Goal: Task Accomplishment & Management: Use online tool/utility

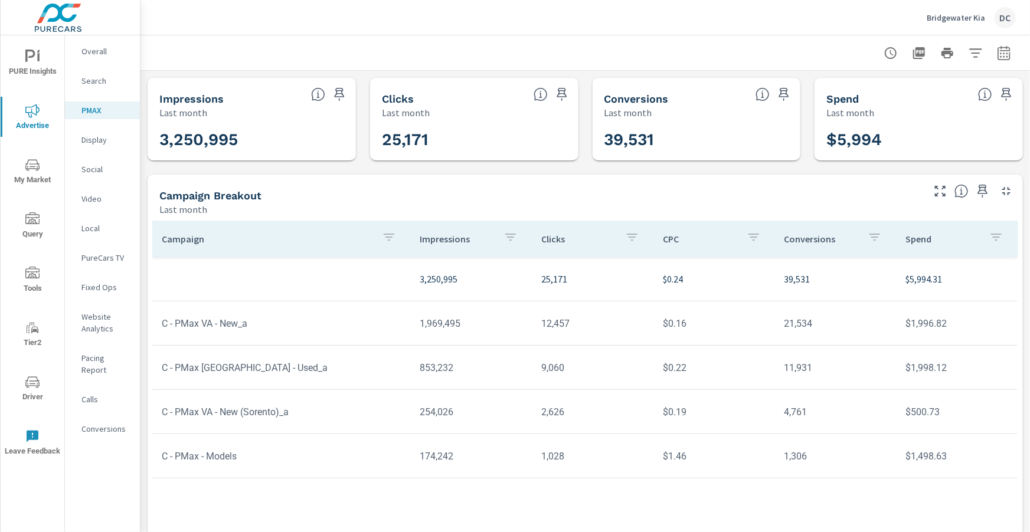
scroll to position [22, 0]
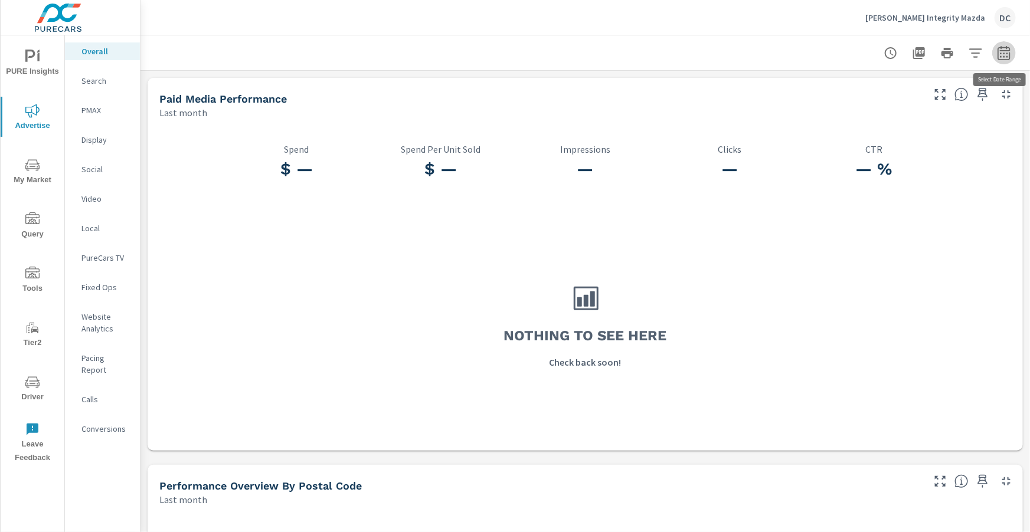
click at [1000, 54] on icon "button" at bounding box center [1004, 53] width 14 height 14
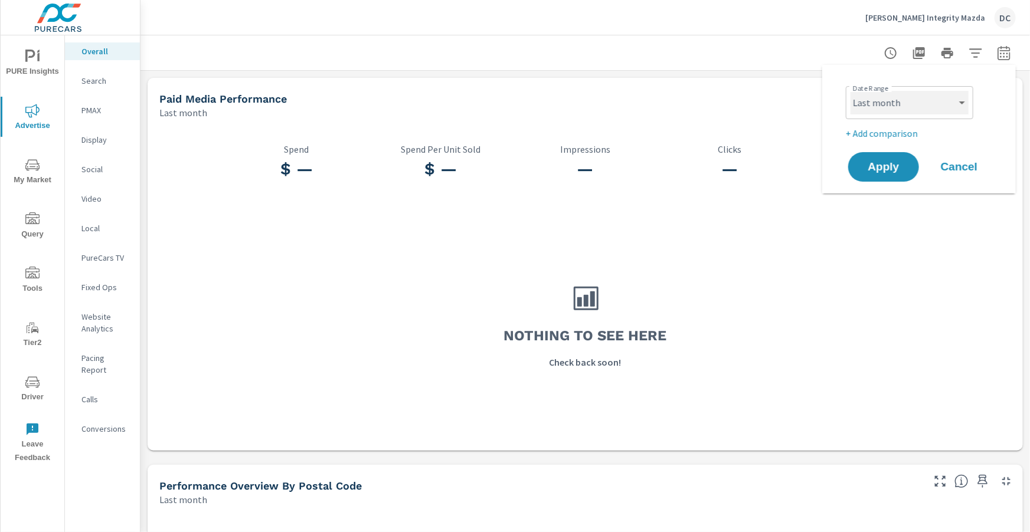
click at [942, 100] on select "Custom [DATE] Last week Last 7 days Last 14 days Last 30 days Last 45 days Last…" at bounding box center [910, 103] width 118 height 24
click at [851, 91] on select "Custom [DATE] Last week Last 7 days Last 14 days Last 30 days Last 45 days Last…" at bounding box center [910, 103] width 118 height 24
select select "Month to date"
click at [894, 162] on span "Apply" at bounding box center [883, 167] width 48 height 11
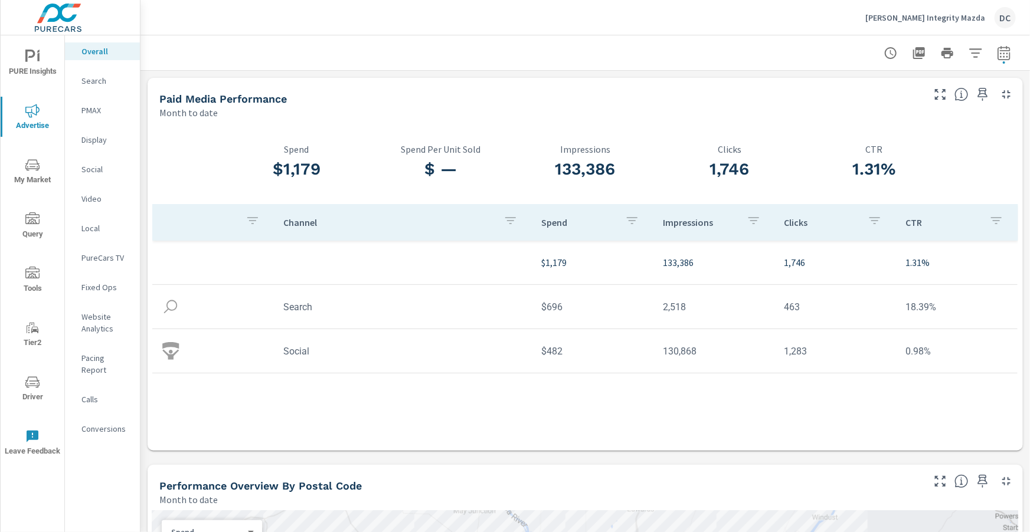
click at [30, 63] on icon "nav menu" at bounding box center [32, 57] width 14 height 14
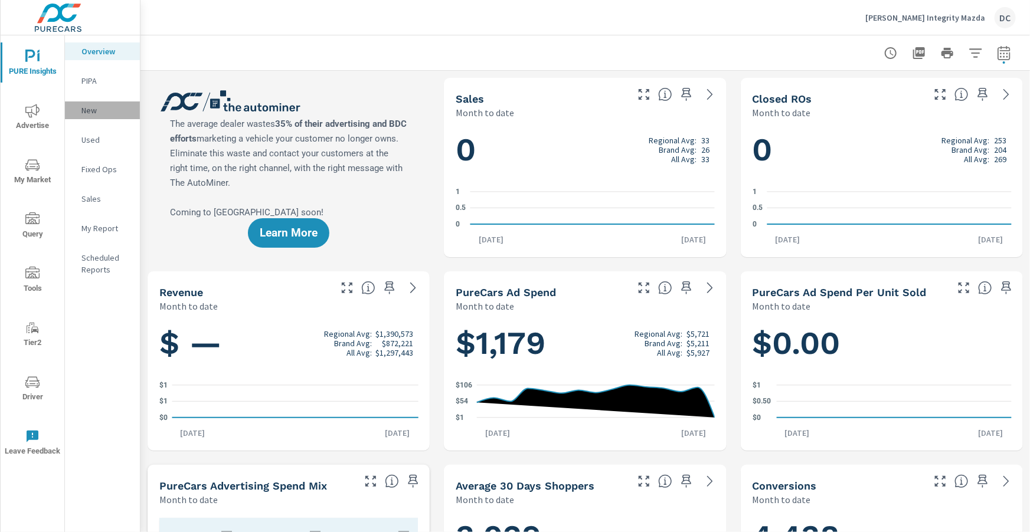
click at [91, 111] on p "New" at bounding box center [105, 110] width 49 height 12
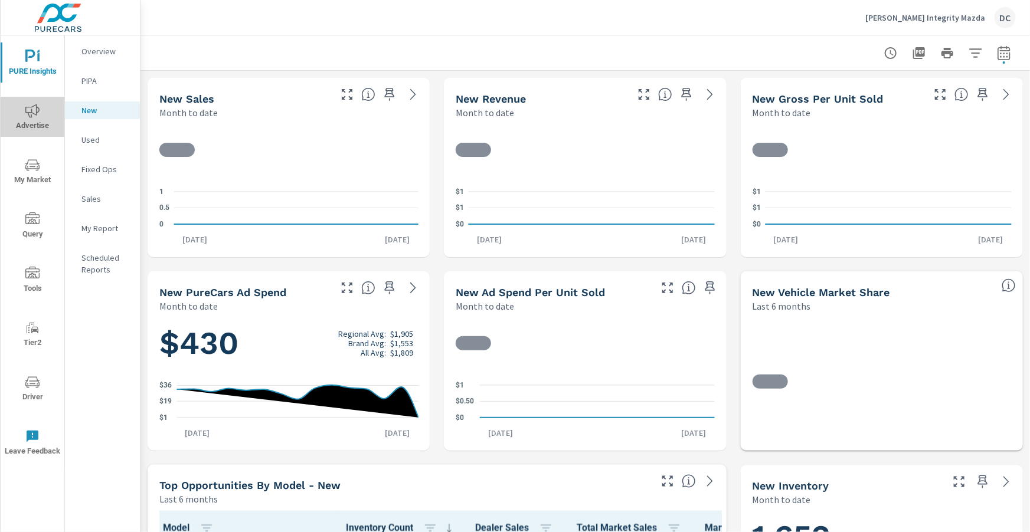
click at [25, 111] on icon "nav menu" at bounding box center [32, 111] width 14 height 14
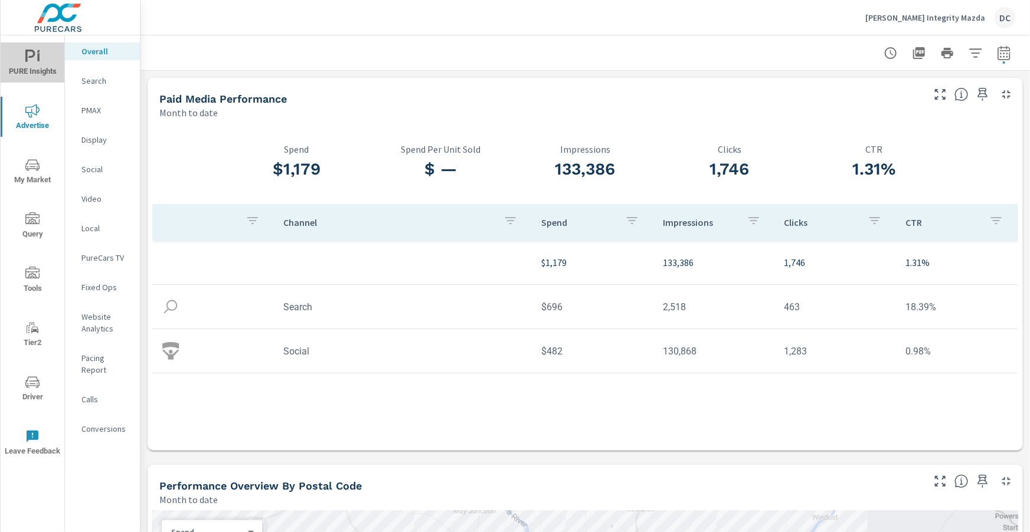
click at [41, 60] on span "PURE Insights" at bounding box center [32, 64] width 57 height 29
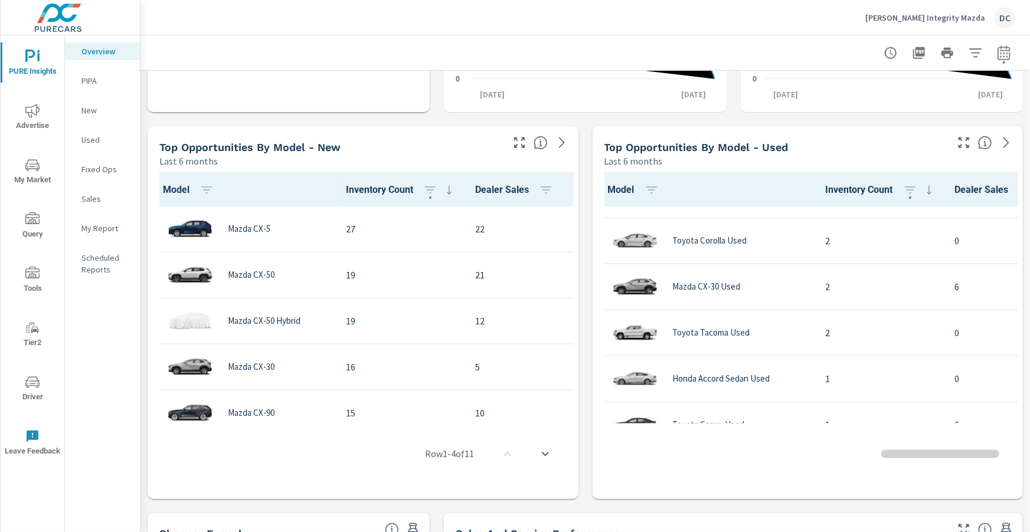
scroll to position [83, 0]
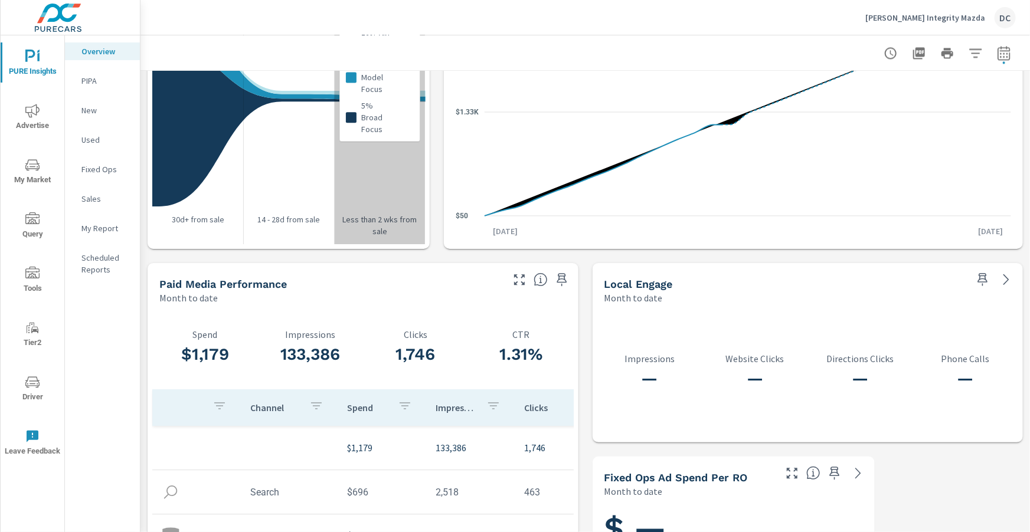
scroll to position [1474, 0]
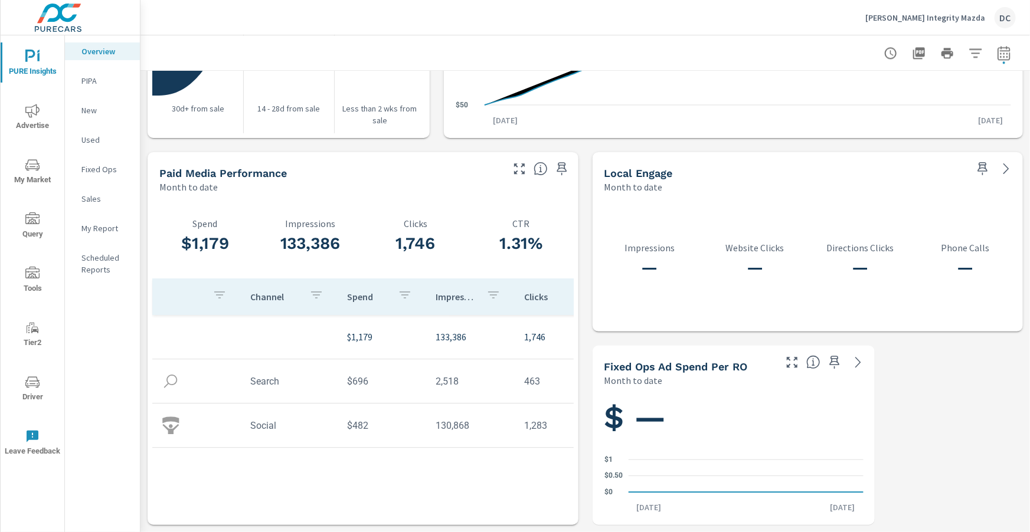
click at [92, 81] on p "PIPA" at bounding box center [105, 81] width 49 height 12
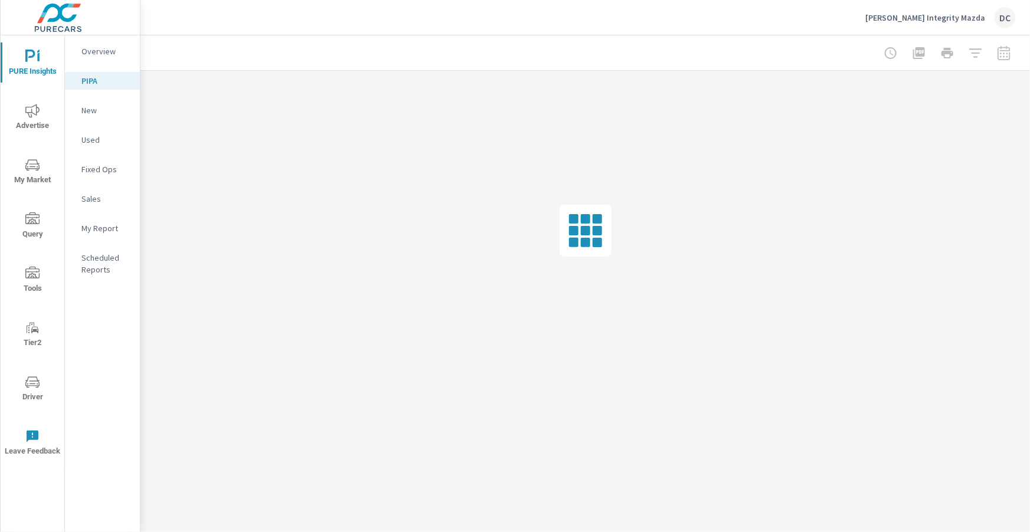
click at [84, 109] on p "New" at bounding box center [105, 110] width 49 height 12
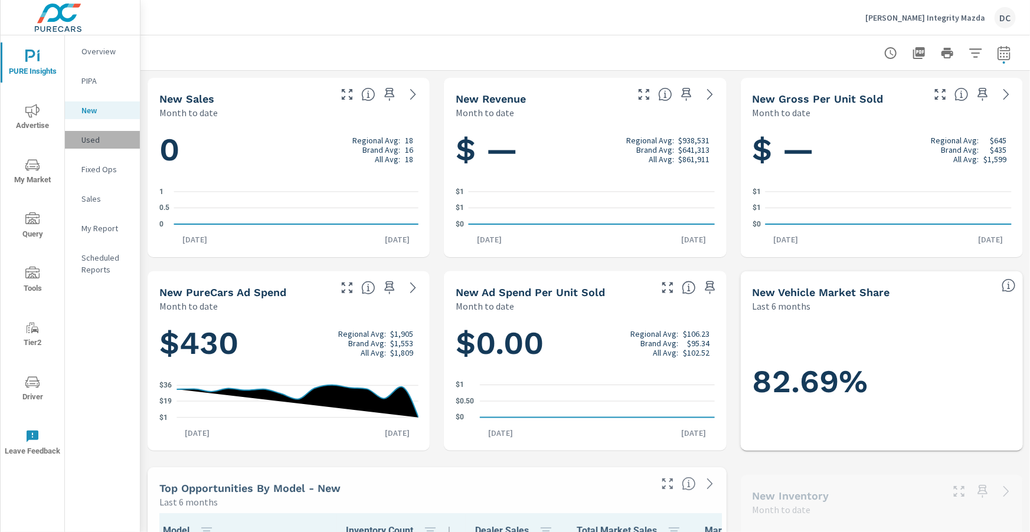
click at [89, 141] on p "Used" at bounding box center [105, 140] width 49 height 12
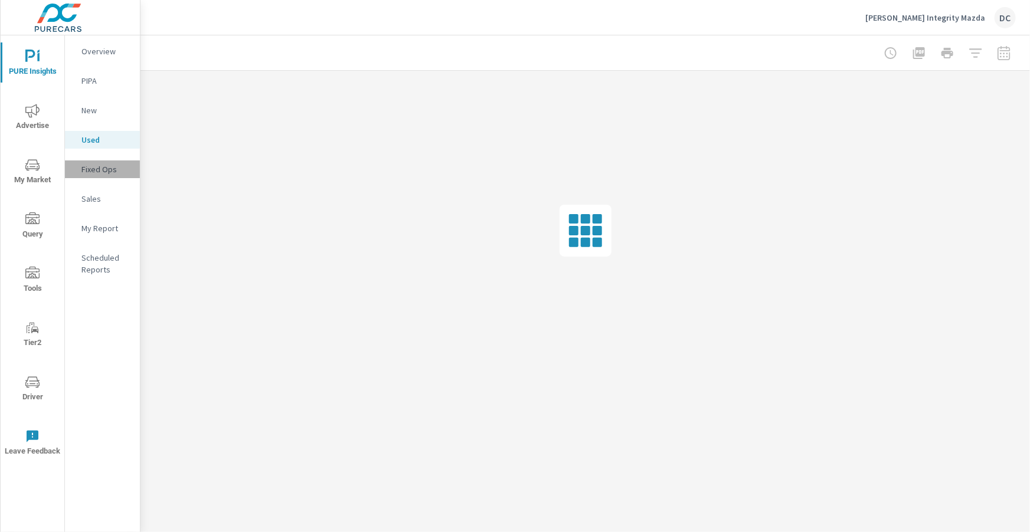
click at [97, 172] on p "Fixed Ops" at bounding box center [105, 170] width 49 height 12
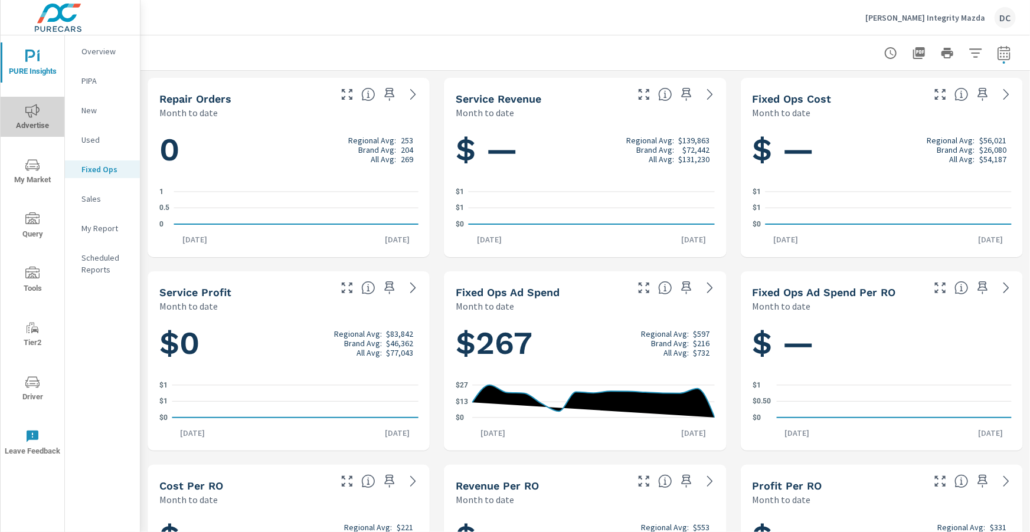
click at [35, 113] on icon "nav menu" at bounding box center [32, 111] width 14 height 14
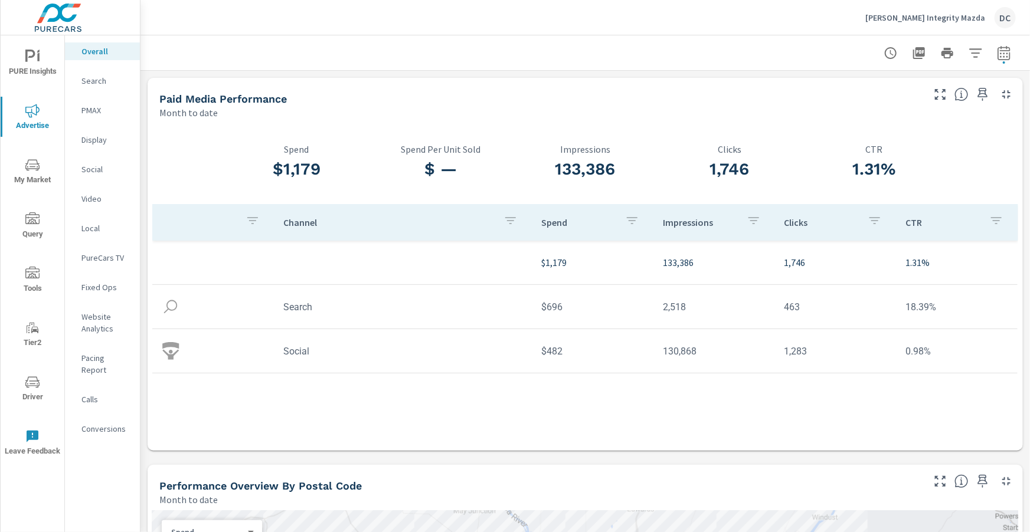
click at [95, 79] on p "Search" at bounding box center [105, 81] width 49 height 12
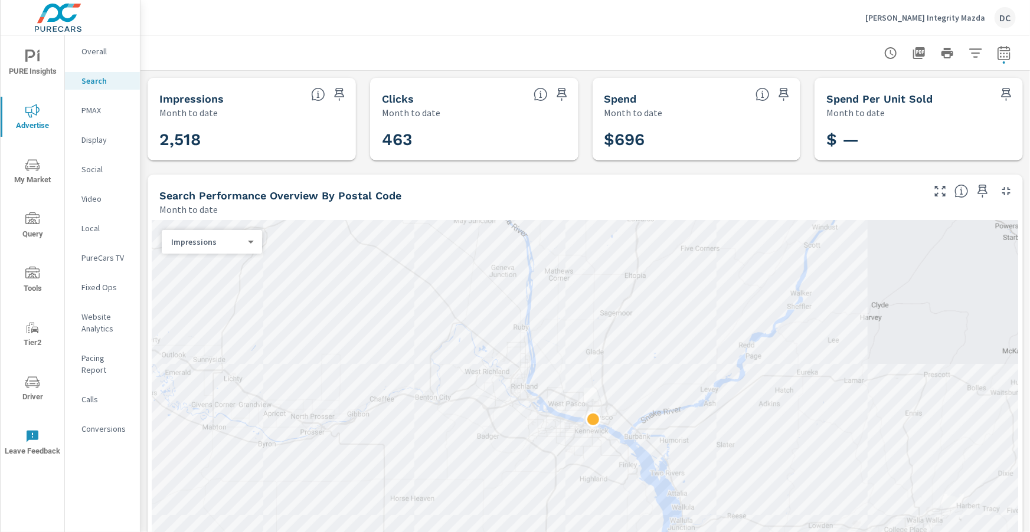
click at [249, 241] on body "PURE Insights Advertise My Market Query Tools Tier2 Driver Leave Feedback Overa…" at bounding box center [515, 266] width 1030 height 532
click at [206, 260] on li "Clicks" at bounding box center [207, 260] width 91 height 19
click at [244, 238] on body "PURE Insights Advertise My Market Query Tools Tier2 Driver Leave Feedback Overa…" at bounding box center [515, 266] width 1030 height 532
click at [884, 316] on div at bounding box center [515, 266] width 1030 height 532
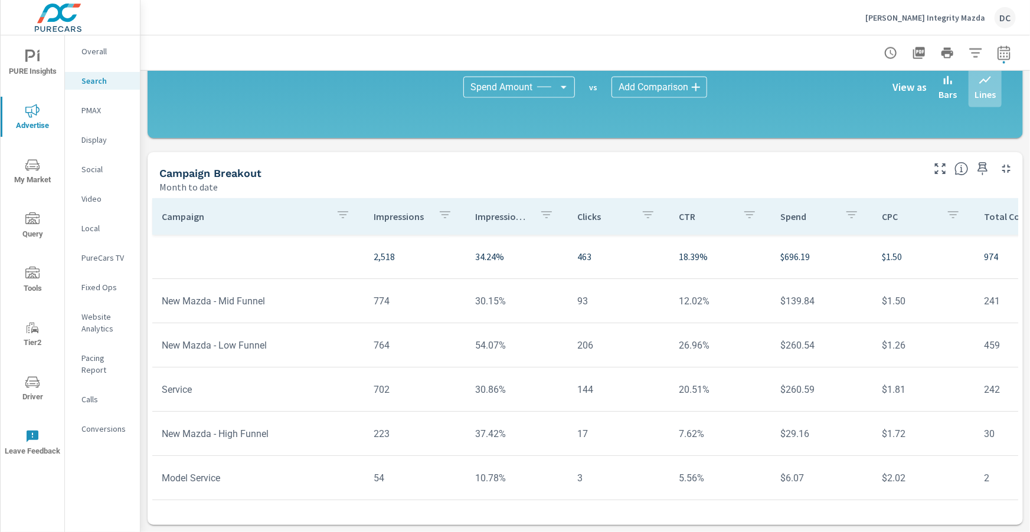
scroll to position [41, 0]
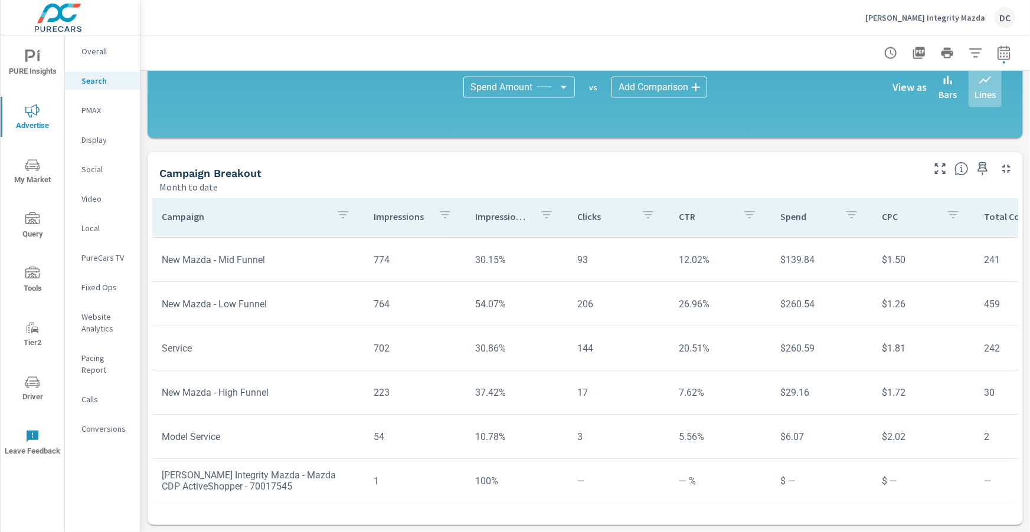
click at [86, 169] on p "Social" at bounding box center [105, 170] width 49 height 12
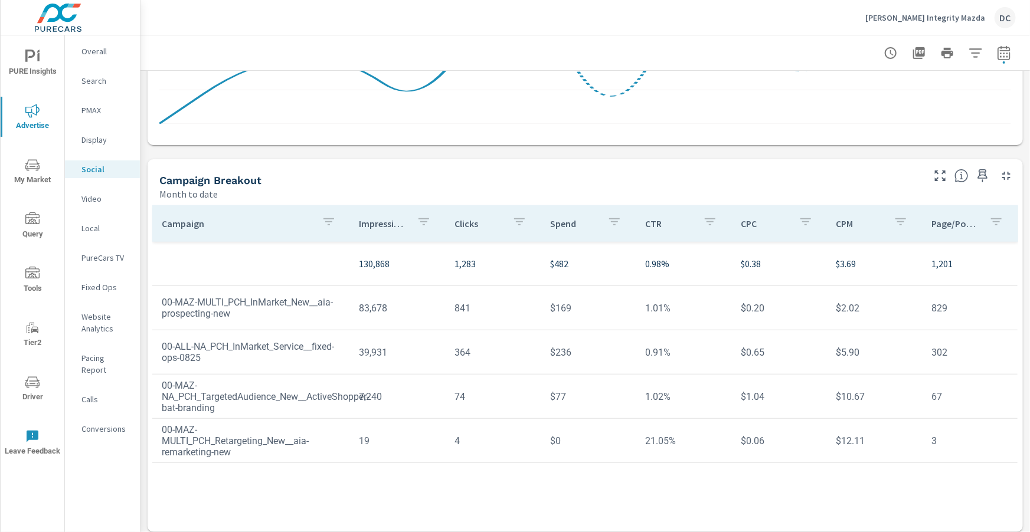
scroll to position [313, 0]
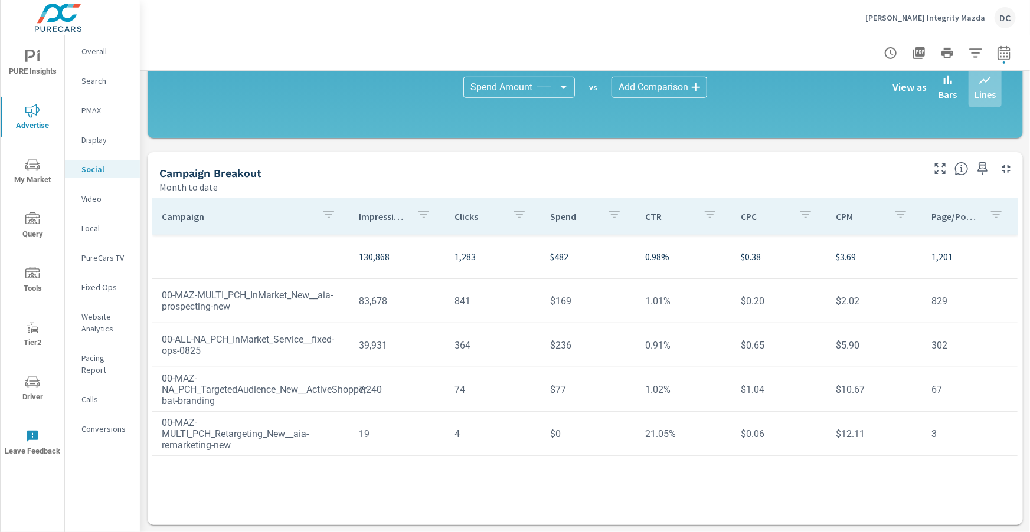
click at [97, 85] on p "Search" at bounding box center [105, 81] width 49 height 12
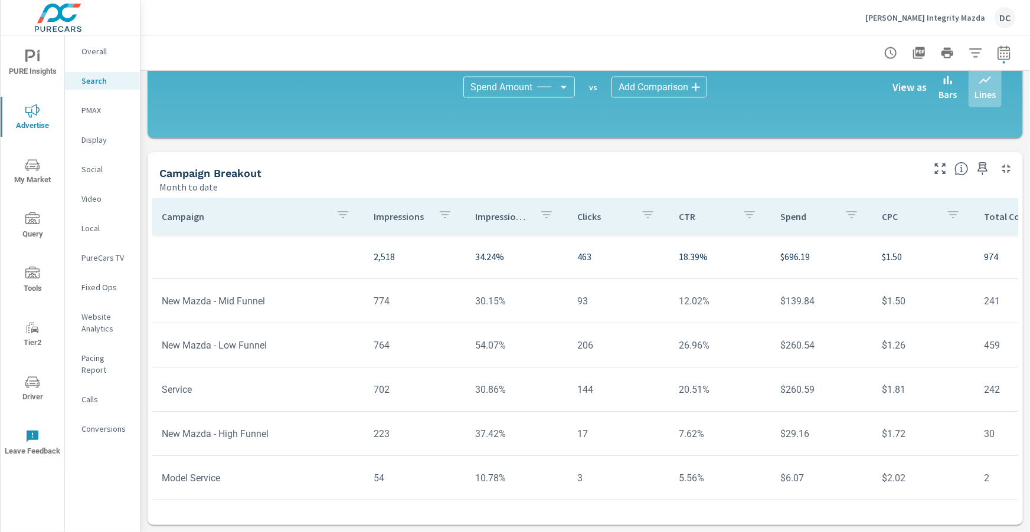
click at [30, 165] on icon "nav menu" at bounding box center [32, 165] width 14 height 14
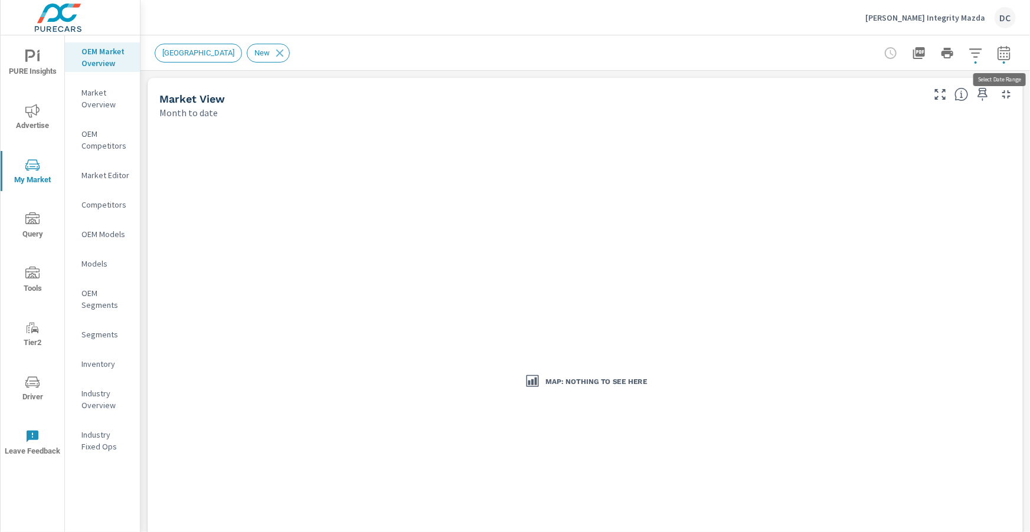
click at [1011, 56] on icon "button" at bounding box center [1004, 53] width 14 height 14
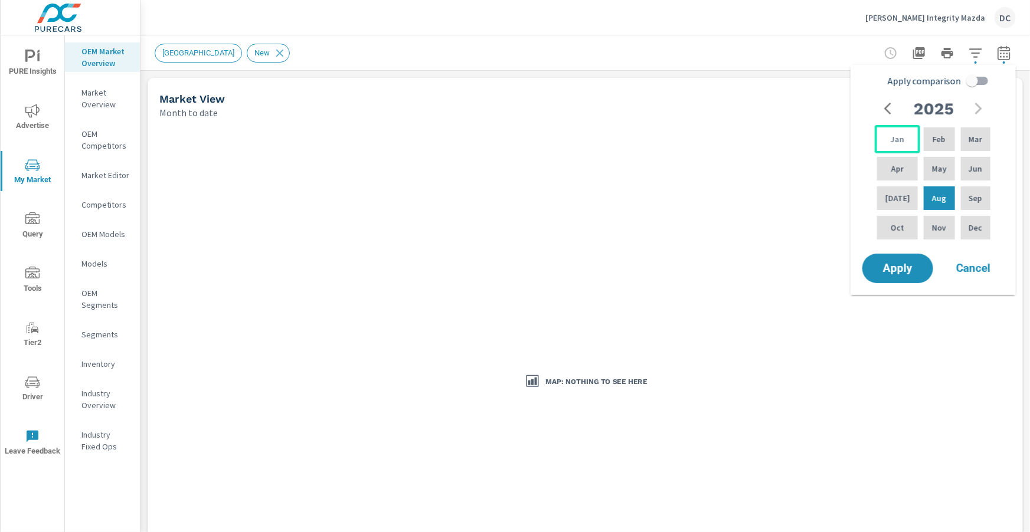
click at [899, 129] on div "Jan" at bounding box center [897, 139] width 45 height 28
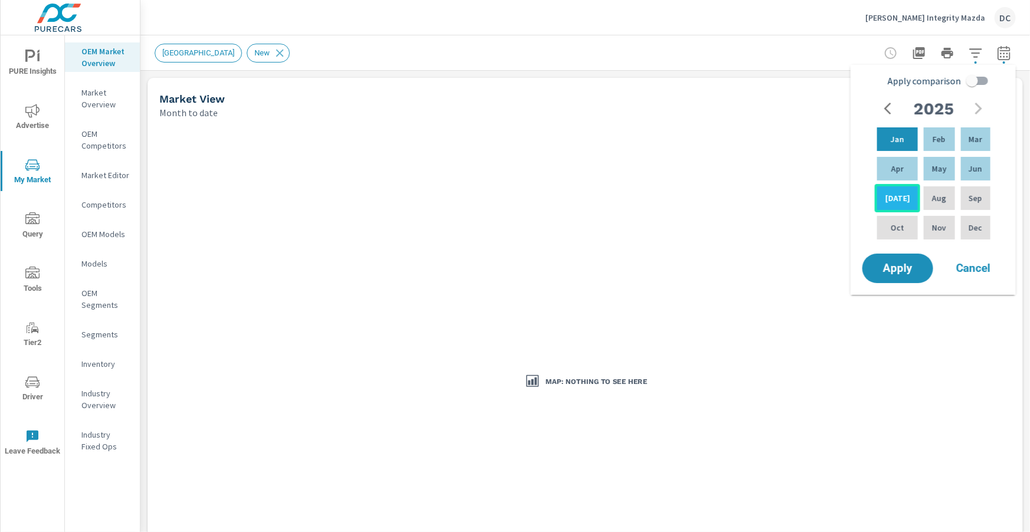
click at [901, 188] on div "[DATE]" at bounding box center [897, 198] width 45 height 28
click at [891, 268] on span "Apply" at bounding box center [898, 268] width 48 height 11
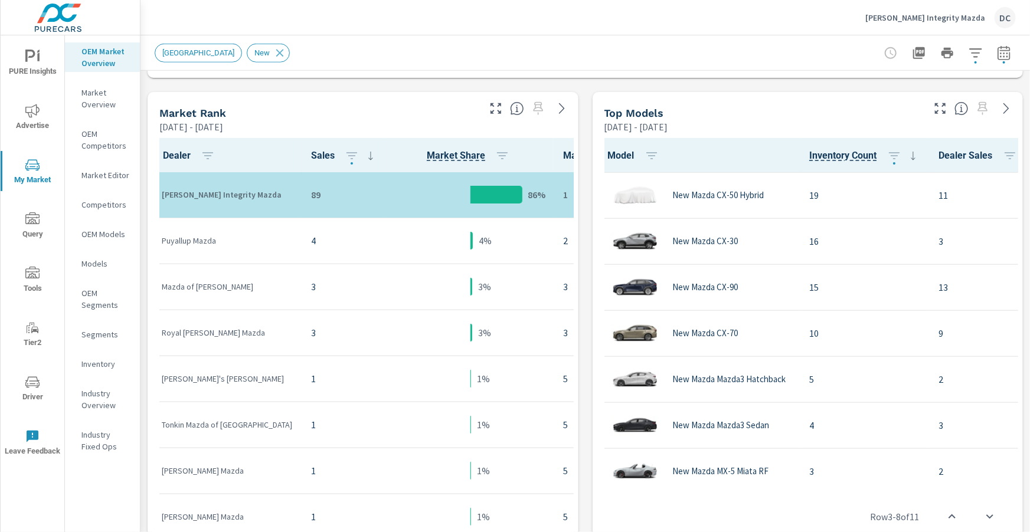
scroll to position [567, 0]
click at [1006, 53] on icon "button" at bounding box center [1004, 53] width 14 height 14
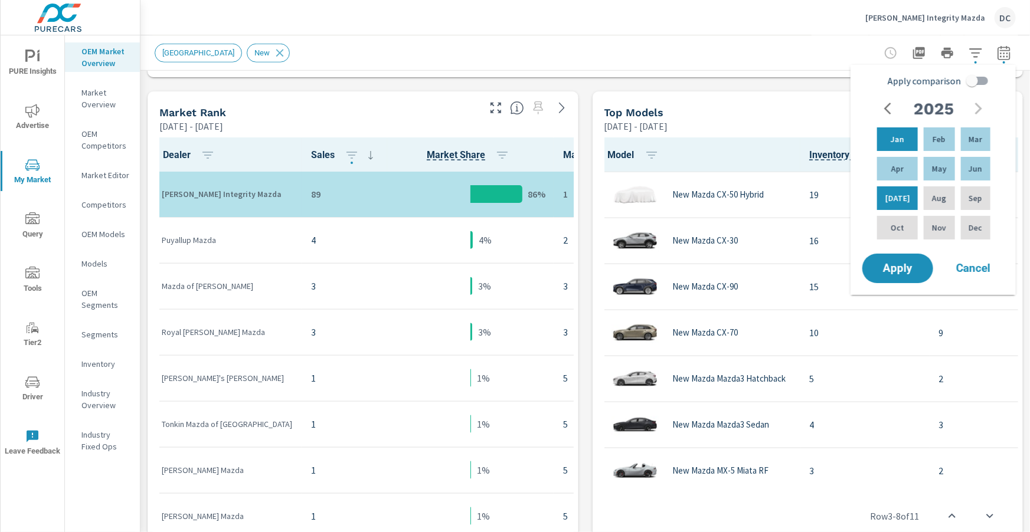
click at [971, 87] on input "Apply comparison" at bounding box center [972, 81] width 67 height 22
checkbox input "true"
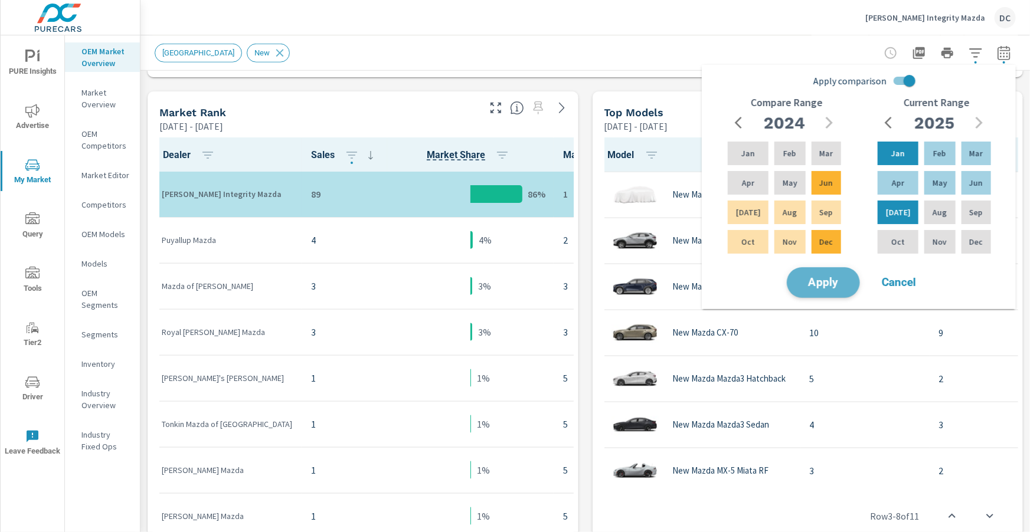
click at [844, 279] on span "Apply" at bounding box center [823, 282] width 48 height 11
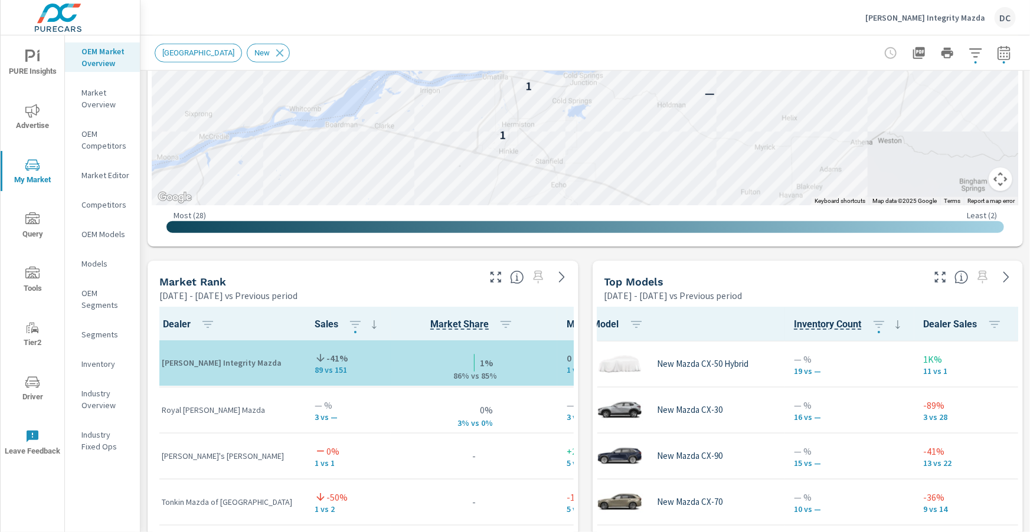
scroll to position [136, 15]
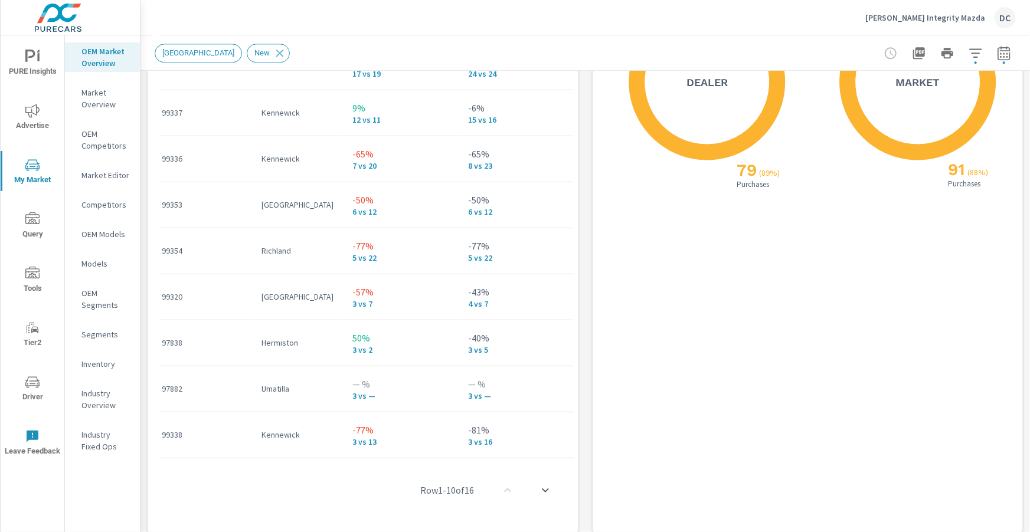
scroll to position [1559, 0]
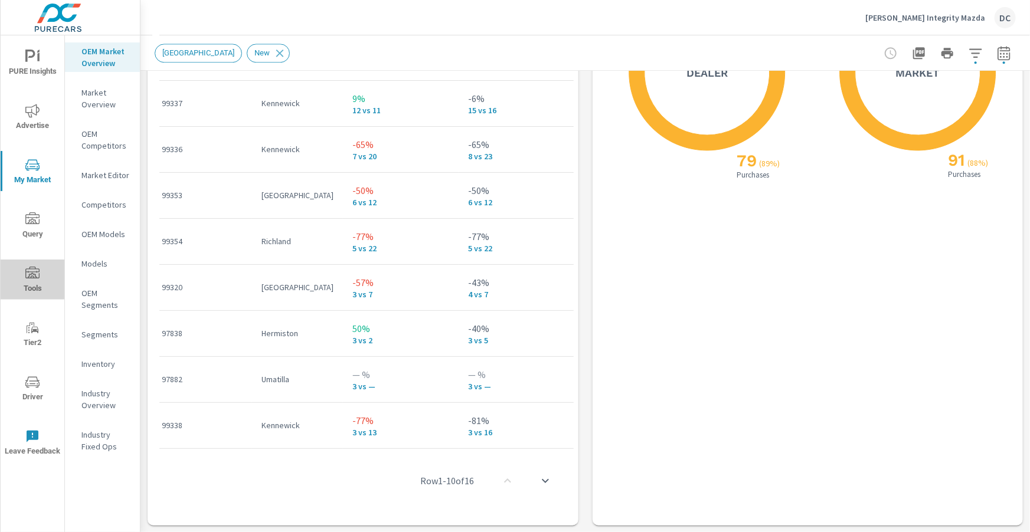
click at [29, 276] on icon "nav menu" at bounding box center [32, 273] width 14 height 12
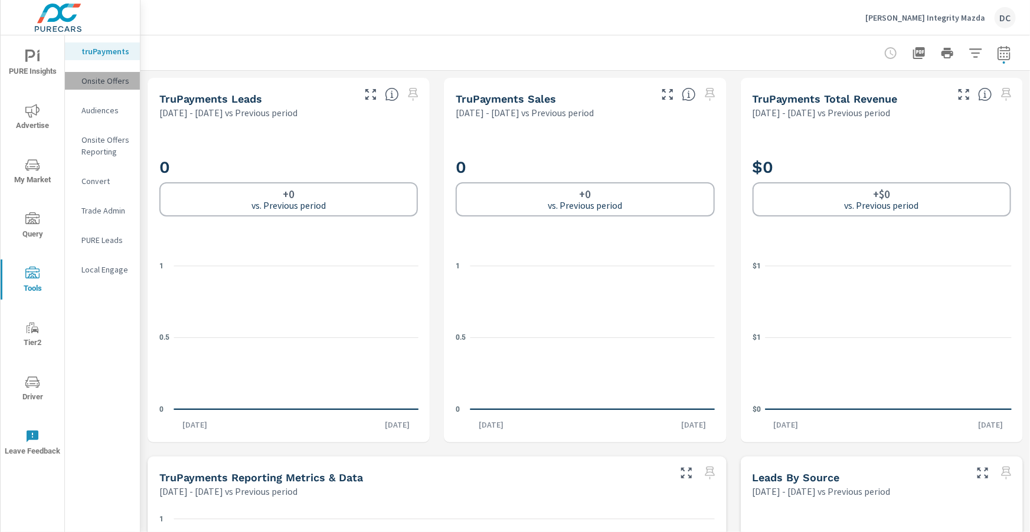
click at [111, 82] on p "Onsite Offers" at bounding box center [105, 81] width 49 height 12
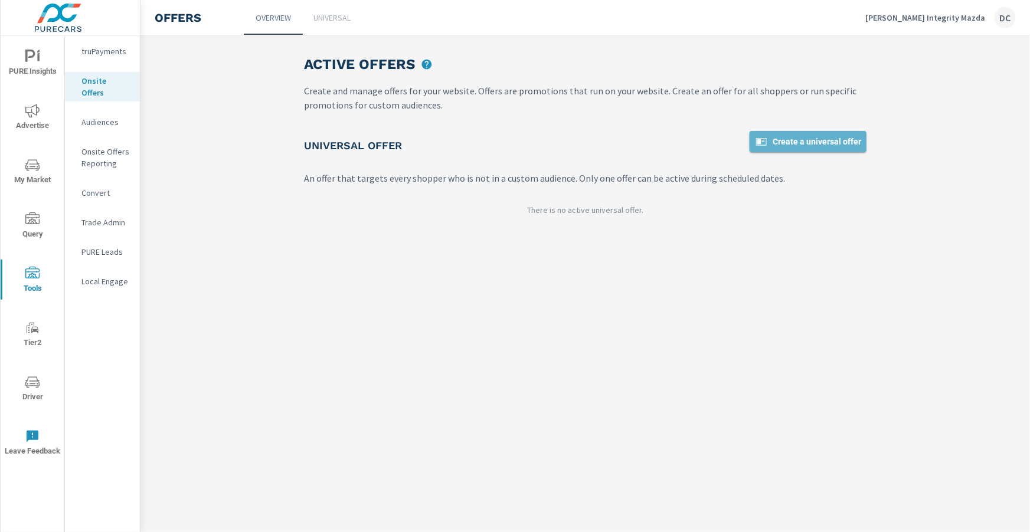
click at [812, 144] on span "Create a universal offer" at bounding box center [807, 142] width 107 height 14
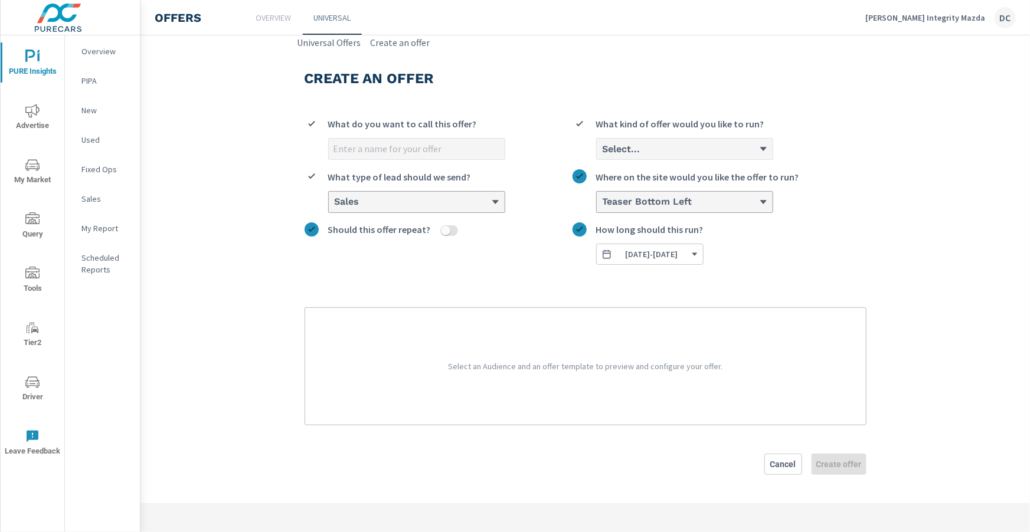
click at [411, 149] on input "What do you want to call this offer?" at bounding box center [417, 149] width 176 height 21
type input "Test"
click at [728, 145] on div "Select..." at bounding box center [680, 148] width 158 height 11
click at [603, 145] on input "Select... What kind of offer would you like to run?" at bounding box center [601, 148] width 1 height 11
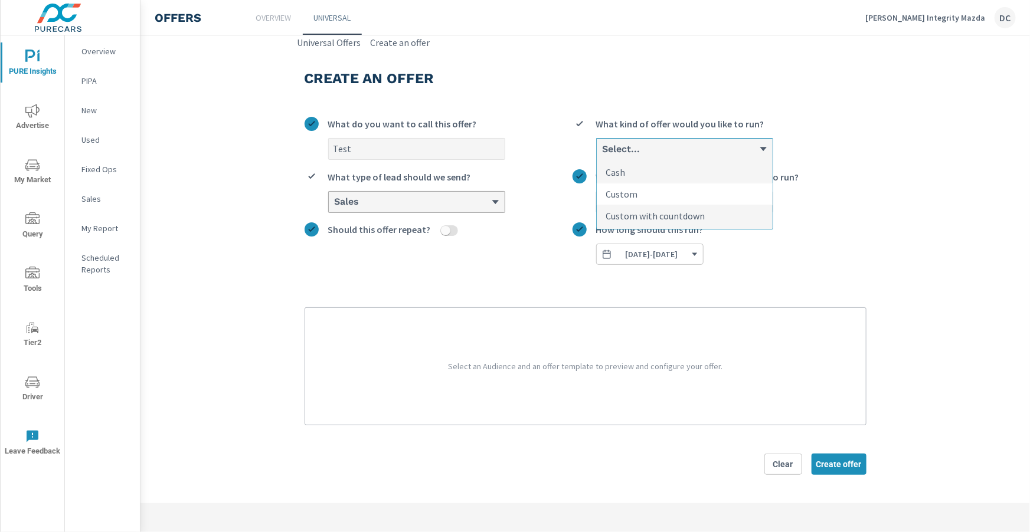
click at [712, 191] on li "Custom" at bounding box center [685, 195] width 176 height 22
click at [603, 155] on input "option Custom focused, 2 of 3. 3 results available. Use Up and Down to choose o…" at bounding box center [601, 148] width 1 height 11
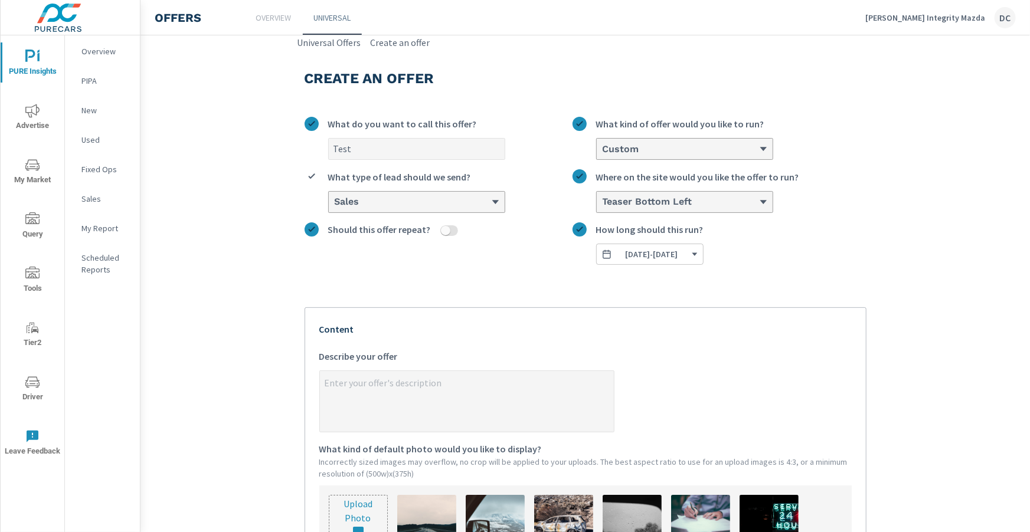
click at [496, 202] on icon at bounding box center [495, 202] width 9 height 9
click at [335, 202] on input "Sales What type of lead should we send?" at bounding box center [333, 202] width 1 height 11
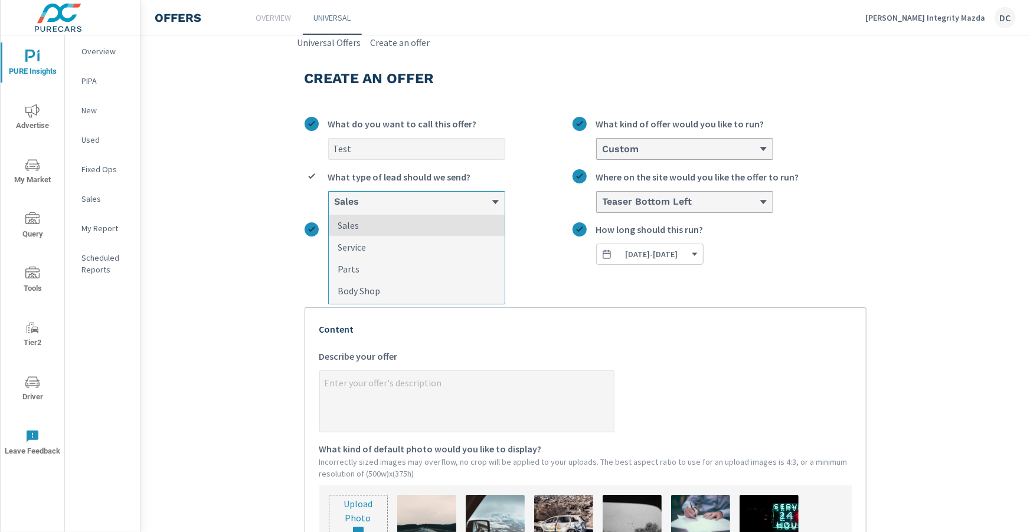
click at [800, 272] on div "Test What do you want to call this offer? Custom What kind of offer would you l…" at bounding box center [586, 455] width 562 height 697
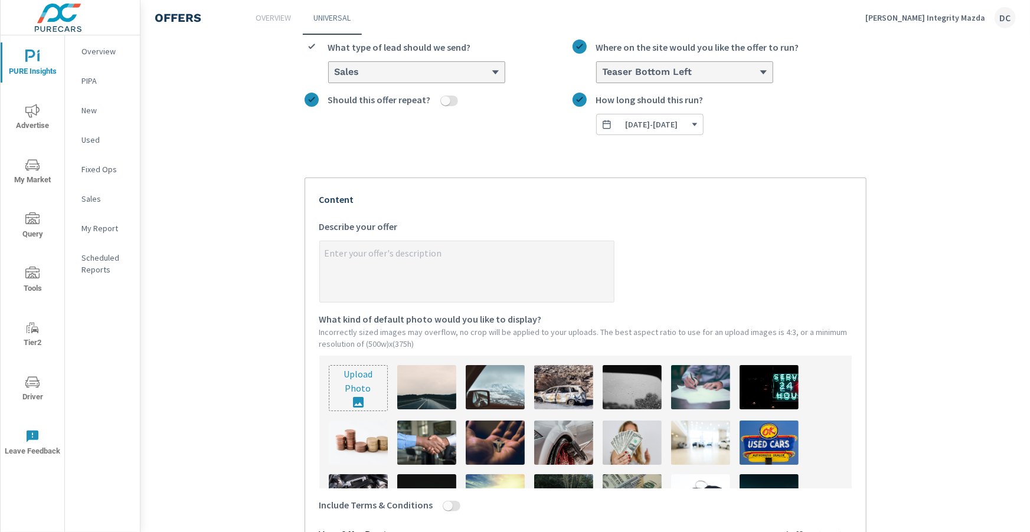
scroll to position [131, 0]
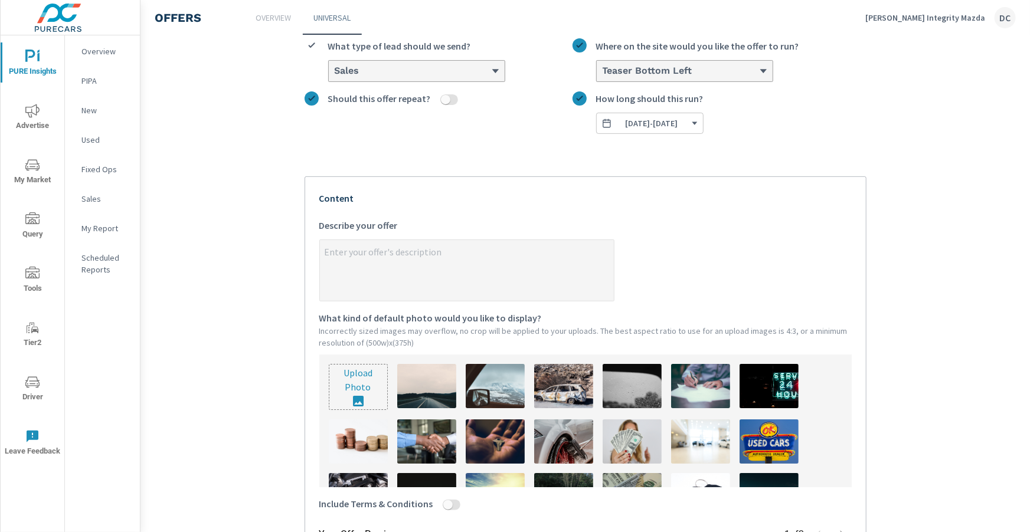
type textarea "x"
click at [372, 278] on textarea "x Describe your offer" at bounding box center [467, 271] width 294 height 59
type textarea "T"
type textarea "x"
type textarea "Te"
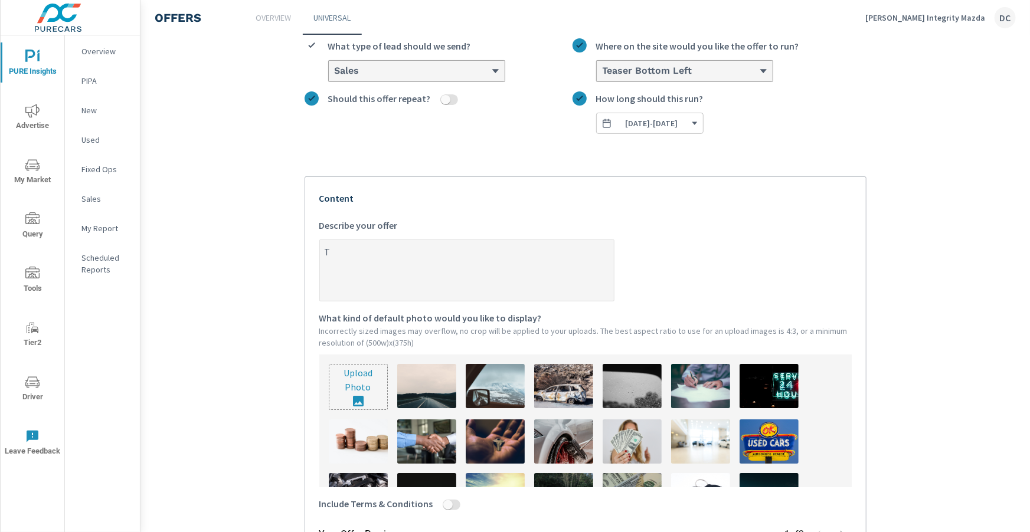
type textarea "x"
type textarea "Tes"
type textarea "x"
type textarea "Test"
type textarea "x"
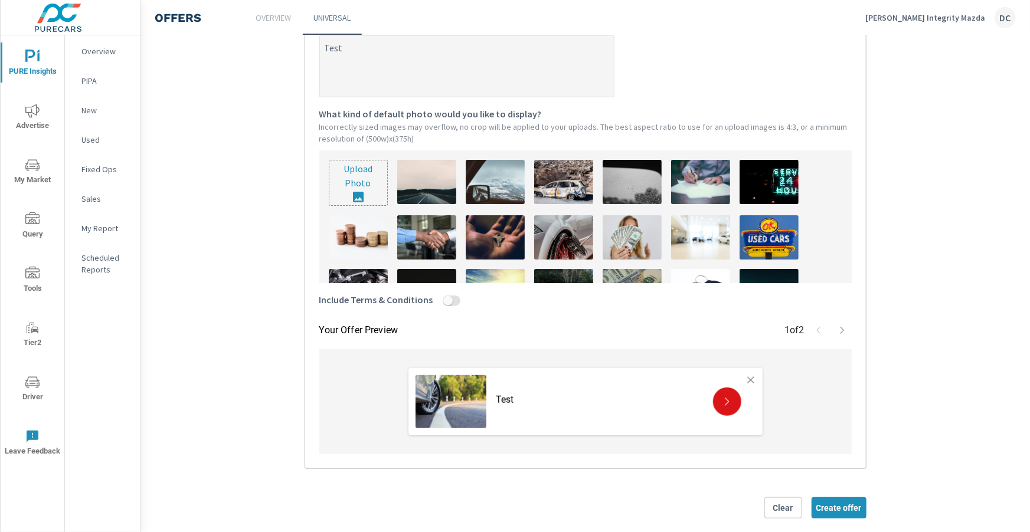
scroll to position [349, 0]
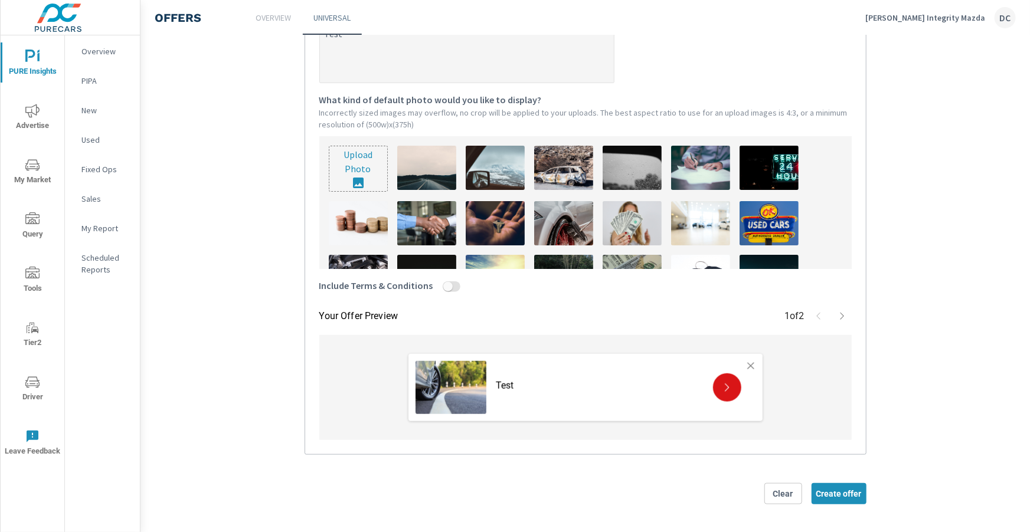
type textarea "Test"
click at [636, 223] on img at bounding box center [632, 223] width 59 height 44
click at [849, 318] on button "button" at bounding box center [842, 316] width 19 height 19
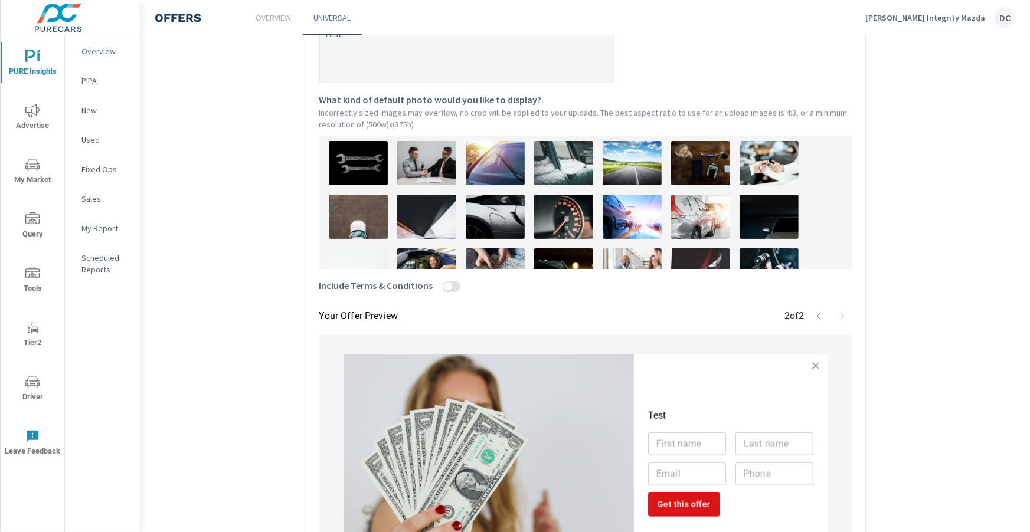
scroll to position [184, 0]
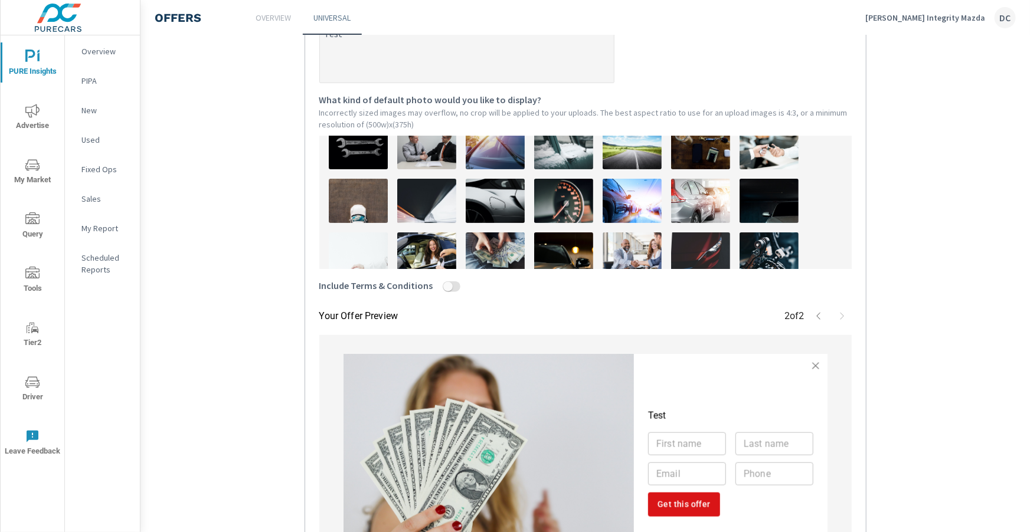
click at [486, 203] on img at bounding box center [495, 201] width 59 height 44
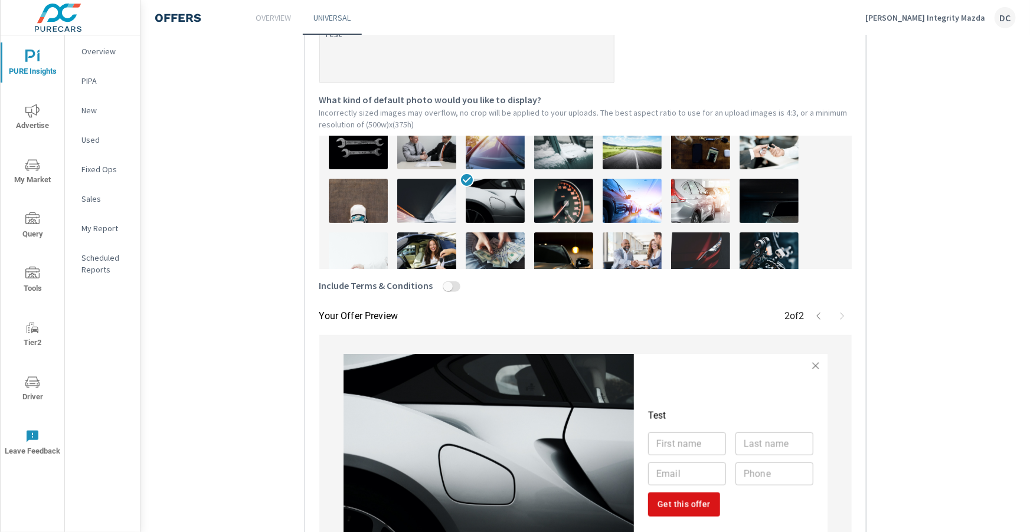
click at [436, 202] on img at bounding box center [426, 201] width 59 height 44
type textarea "x"
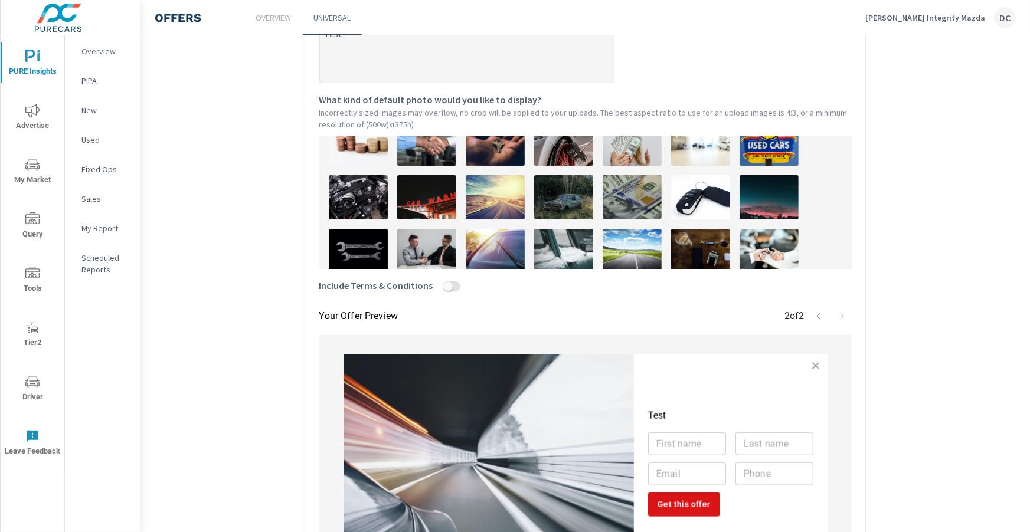
scroll to position [77, 0]
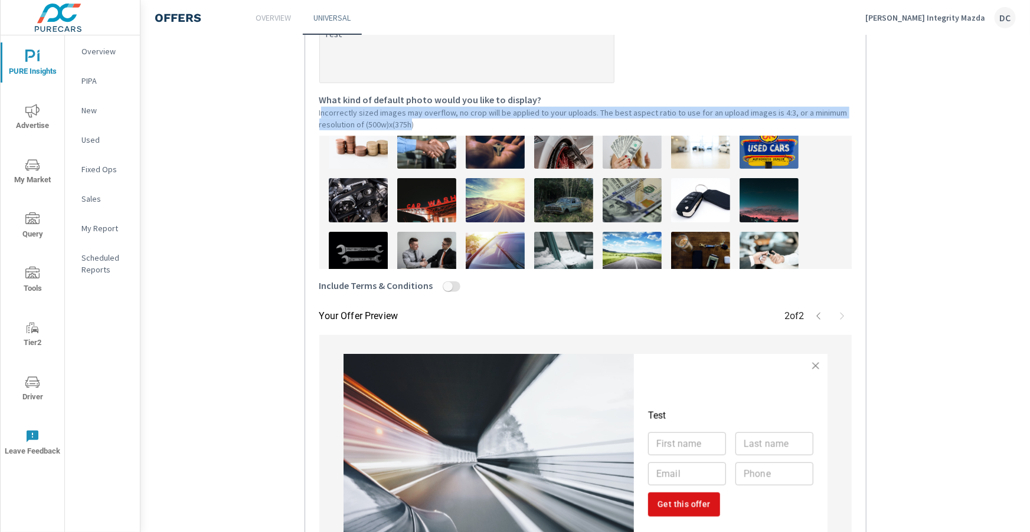
drag, startPoint x: 411, startPoint y: 126, endPoint x: 321, endPoint y: 111, distance: 92.1
click at [321, 111] on p "Incorrectly sized images may overflow, no crop will be applied to your uploads.…" at bounding box center [585, 119] width 532 height 24
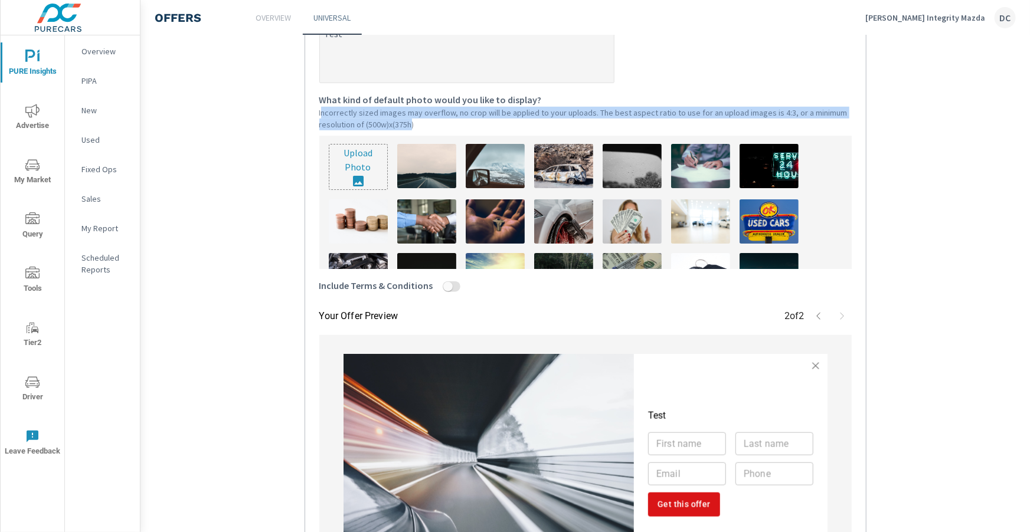
scroll to position [0, 0]
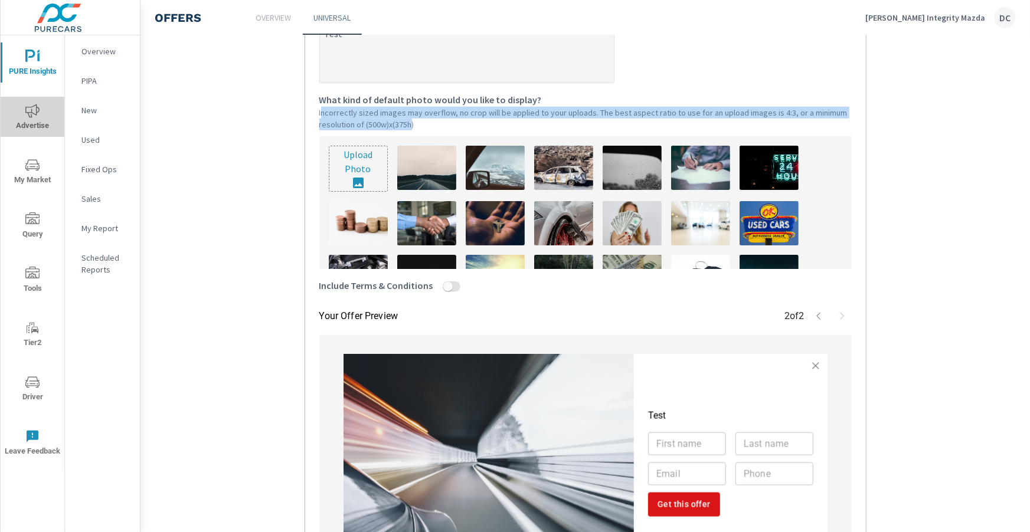
click at [34, 113] on icon "nav menu" at bounding box center [32, 111] width 14 height 14
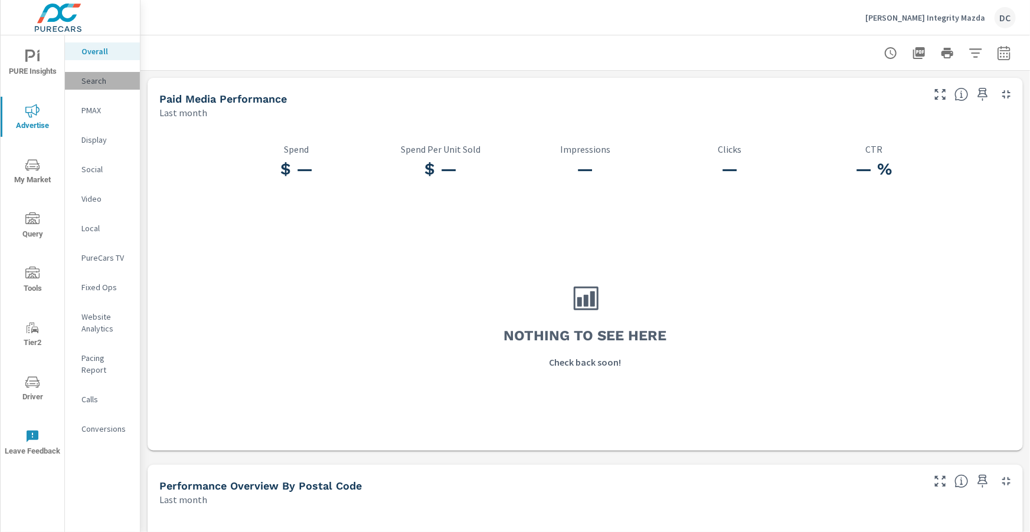
click at [90, 79] on p "Search" at bounding box center [105, 81] width 49 height 12
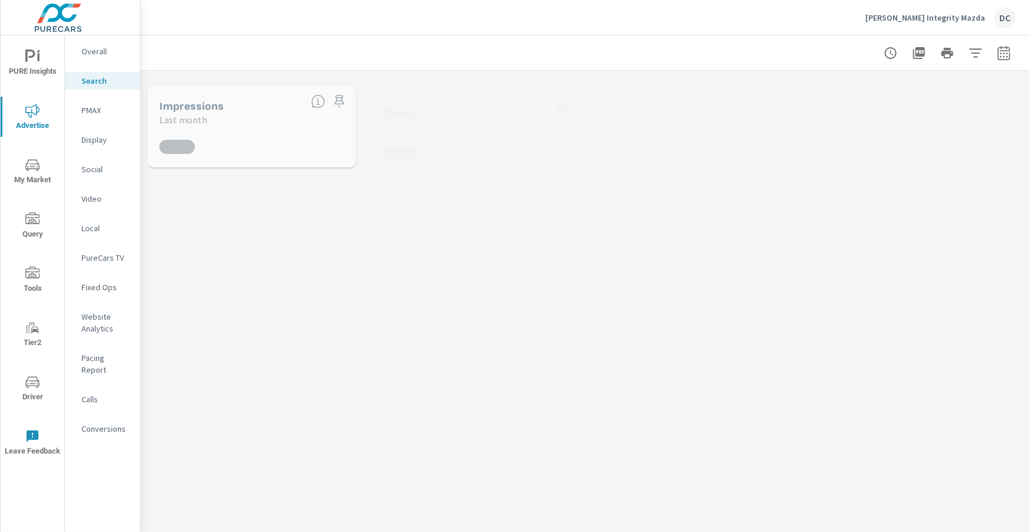
scroll to position [3, 0]
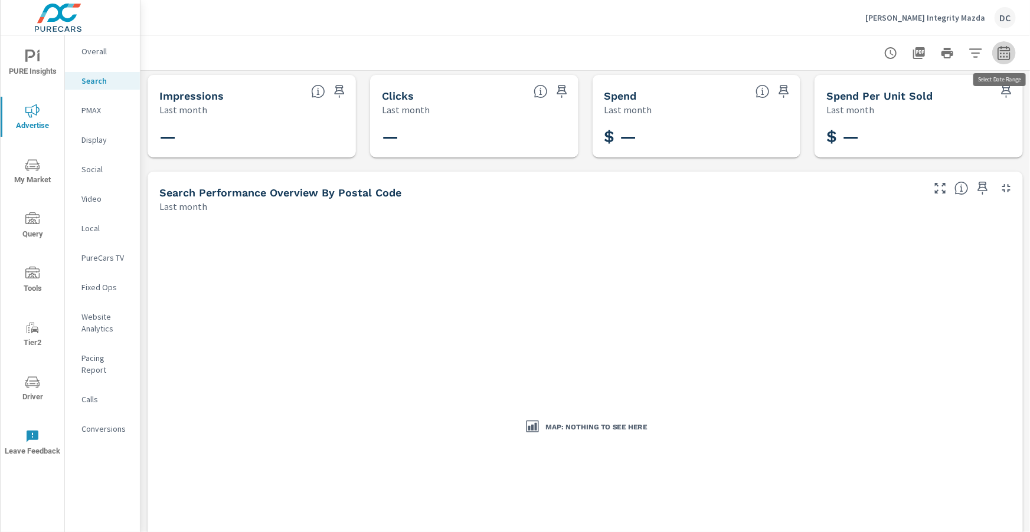
click at [999, 51] on icon "button" at bounding box center [1004, 52] width 12 height 14
select select "Last month"
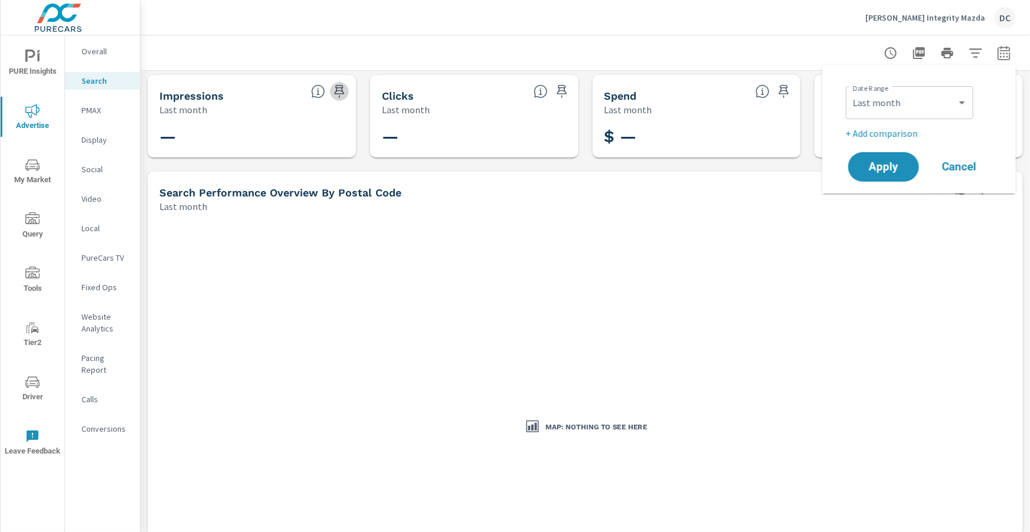
click at [341, 91] on icon "button" at bounding box center [339, 91] width 14 height 14
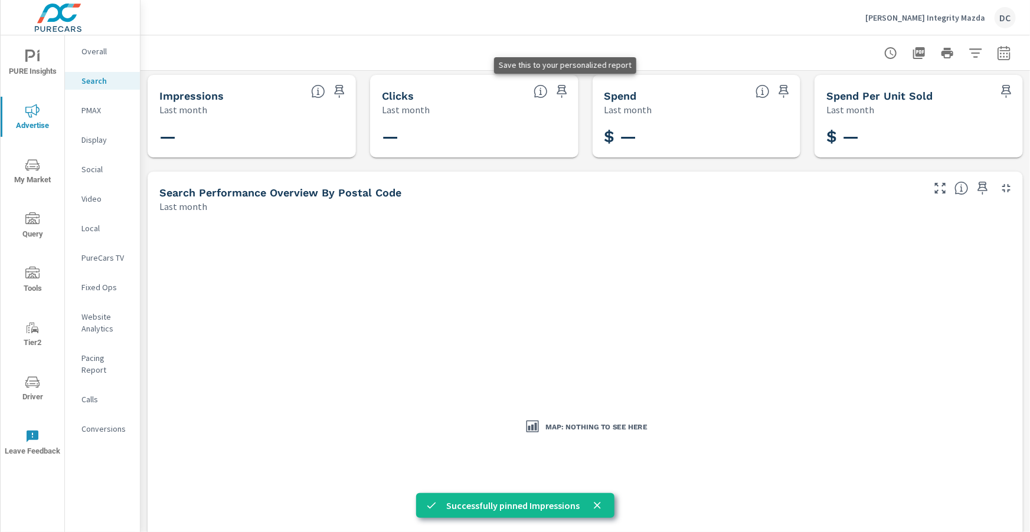
click at [560, 90] on icon "button" at bounding box center [562, 91] width 14 height 14
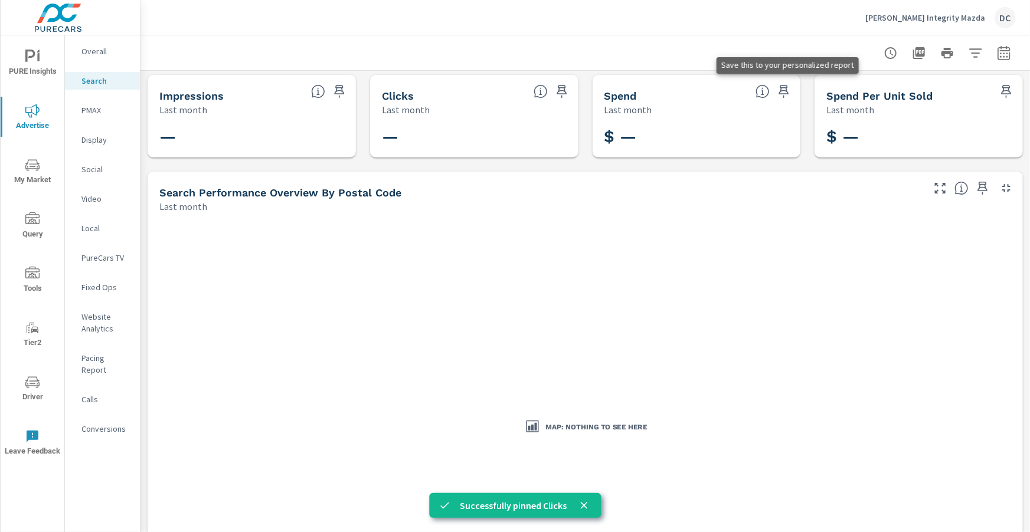
click at [783, 90] on icon "button" at bounding box center [784, 91] width 10 height 13
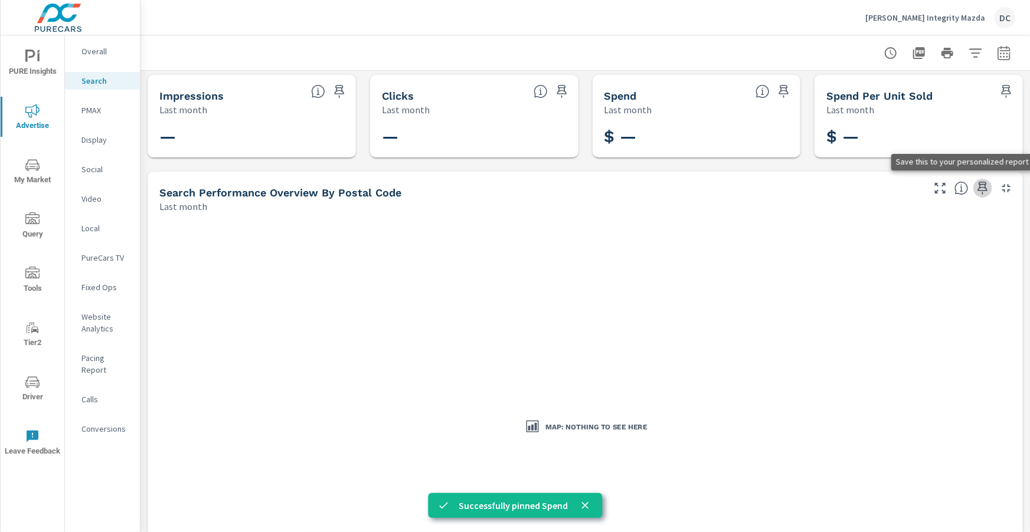
click at [982, 185] on icon "button" at bounding box center [983, 188] width 14 height 14
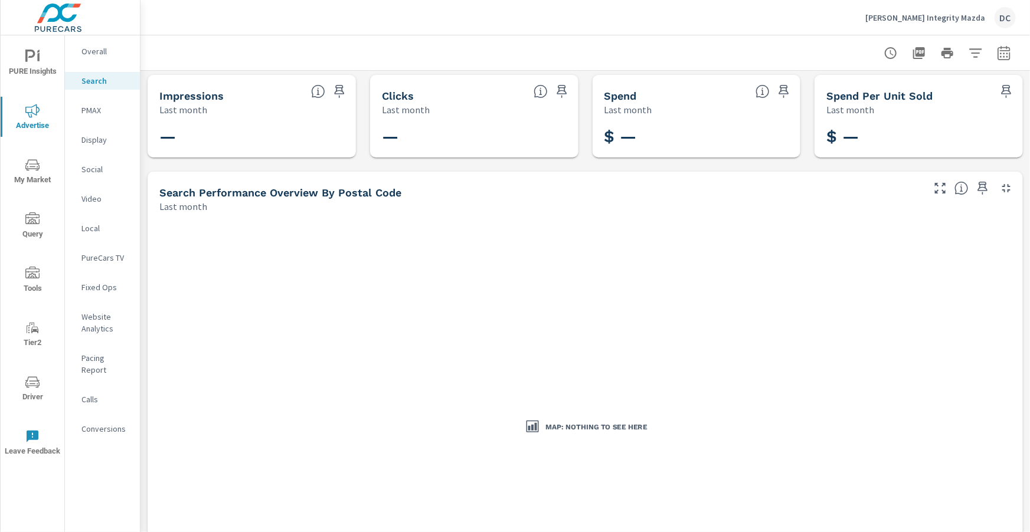
click at [33, 55] on icon "nav menu" at bounding box center [30, 56] width 10 height 12
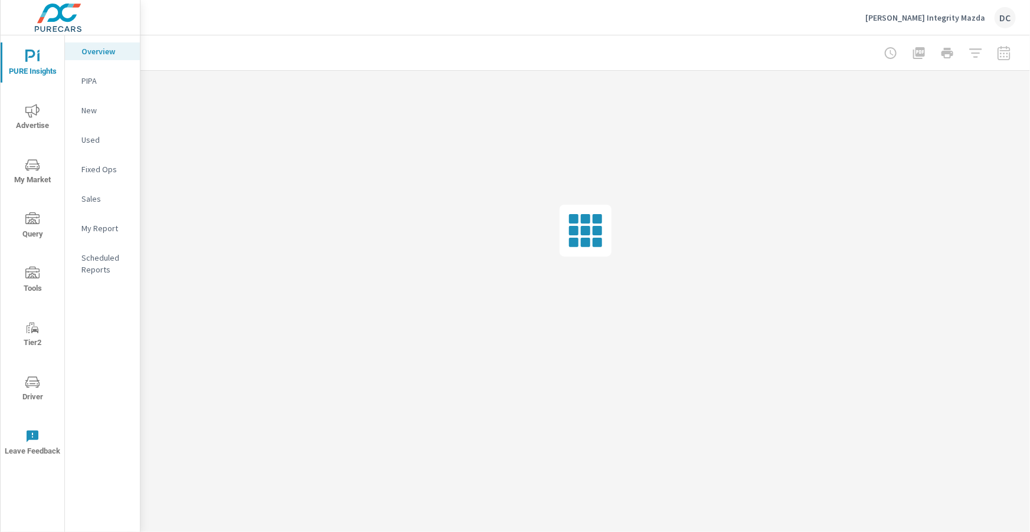
click at [104, 233] on p "My Report" at bounding box center [105, 229] width 49 height 12
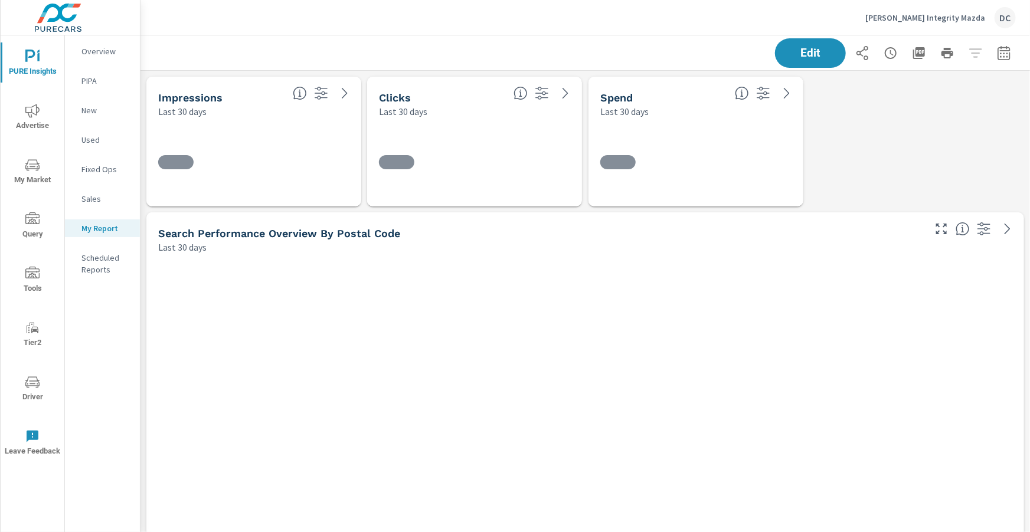
scroll to position [820, 891]
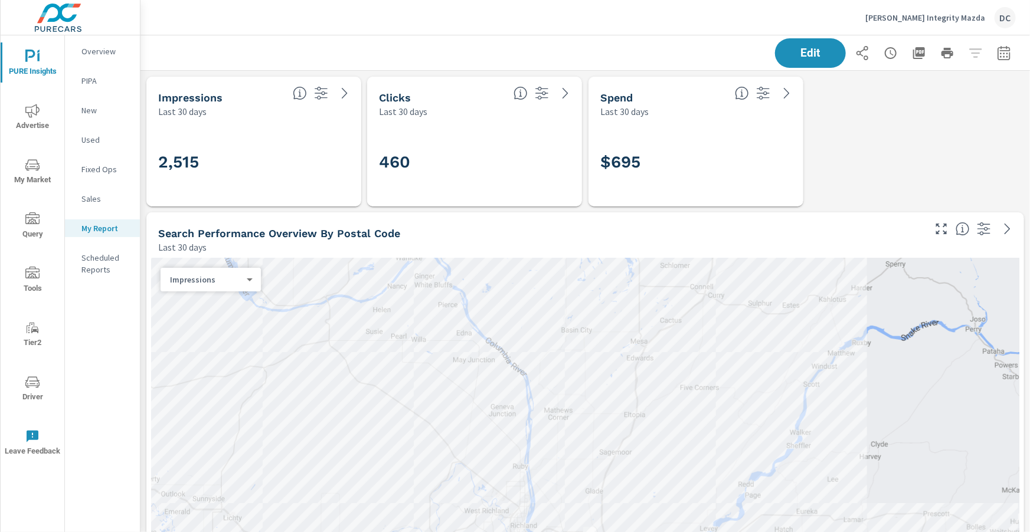
click at [889, 53] on icon "button" at bounding box center [891, 53] width 14 height 14
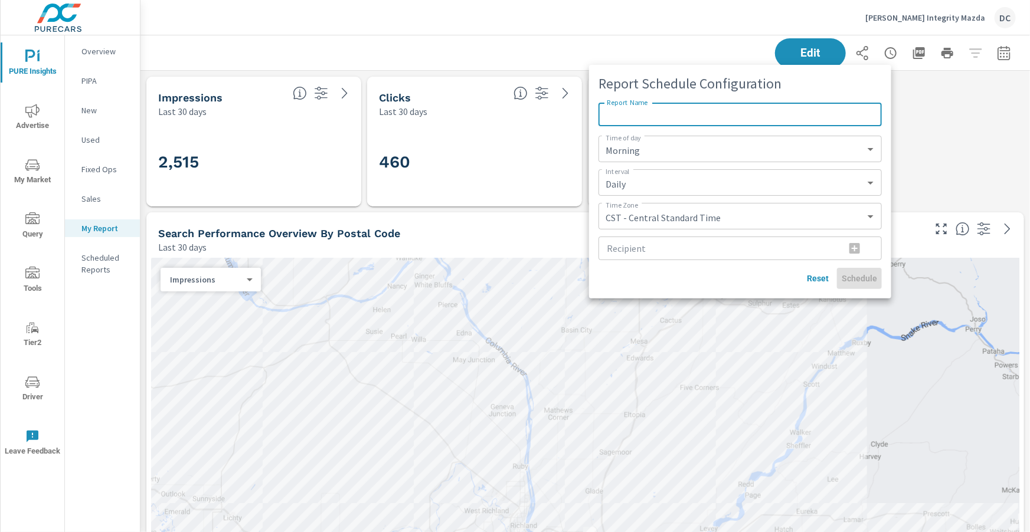
click at [697, 116] on input "Report Name" at bounding box center [740, 115] width 283 height 24
click at [709, 251] on input "Recipient" at bounding box center [717, 249] width 237 height 24
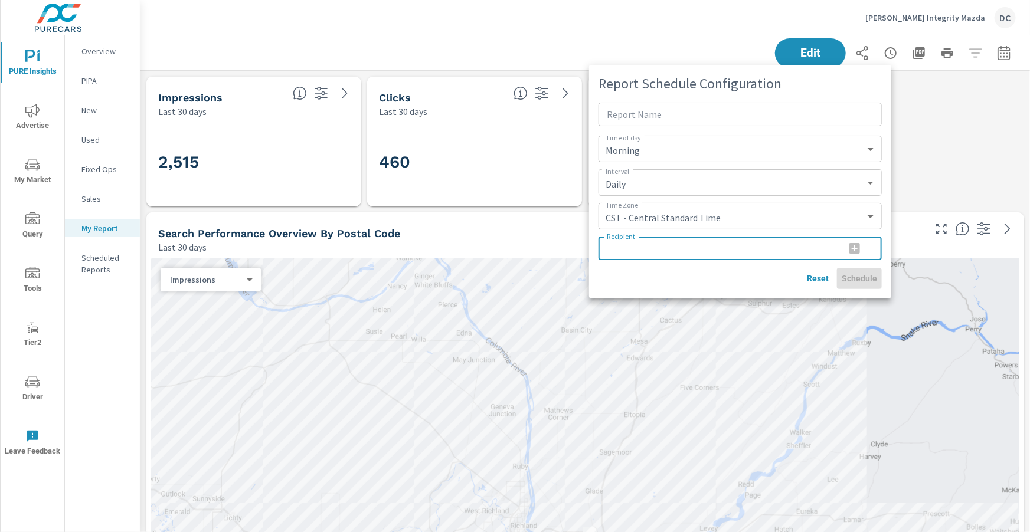
click at [927, 115] on div at bounding box center [515, 266] width 1030 height 532
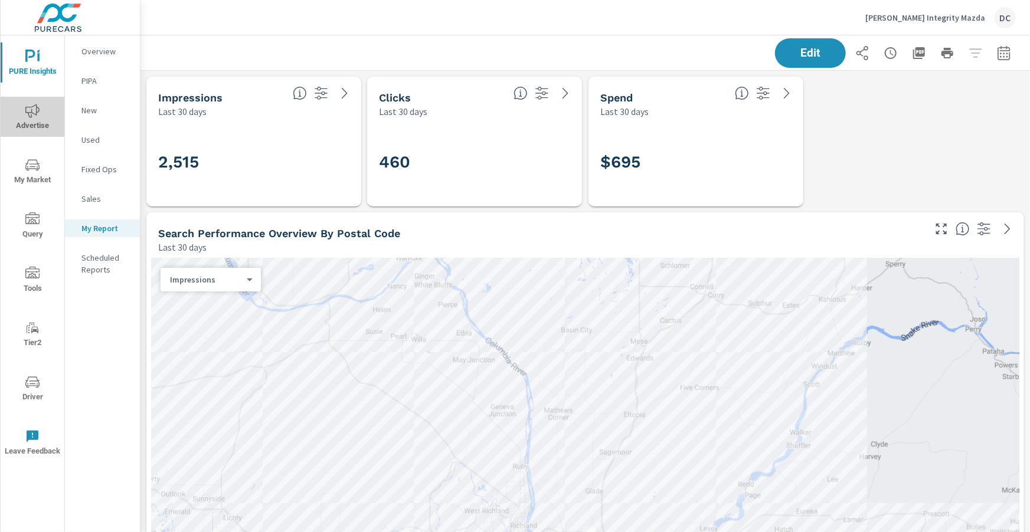
click at [35, 113] on icon "nav menu" at bounding box center [32, 111] width 14 height 14
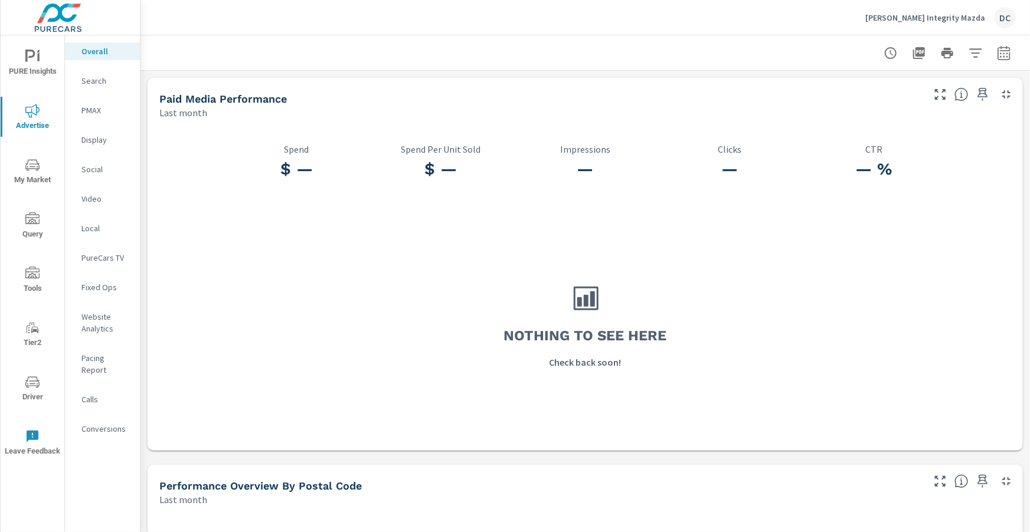
click at [98, 80] on p "Search" at bounding box center [105, 81] width 49 height 12
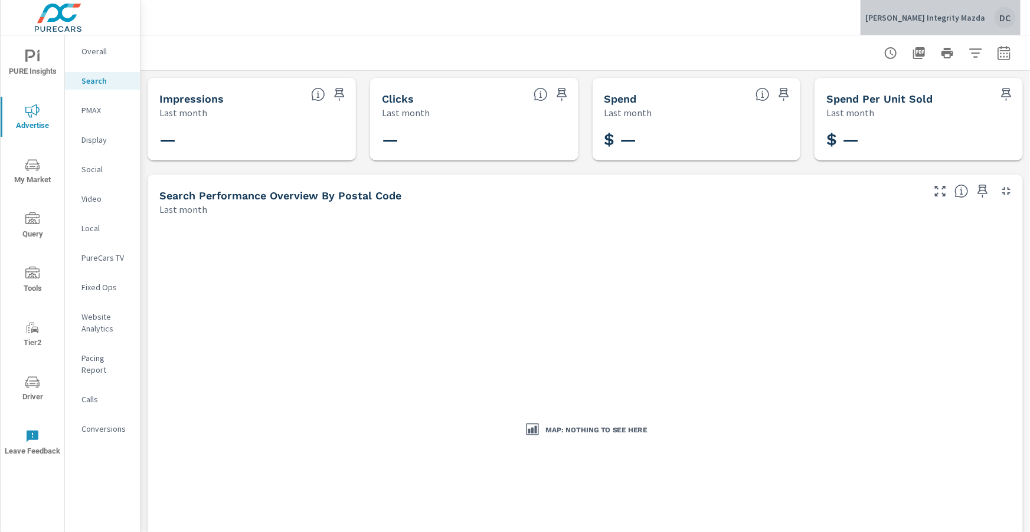
click at [978, 21] on p "[PERSON_NAME] Integrity Mazda" at bounding box center [925, 17] width 120 height 11
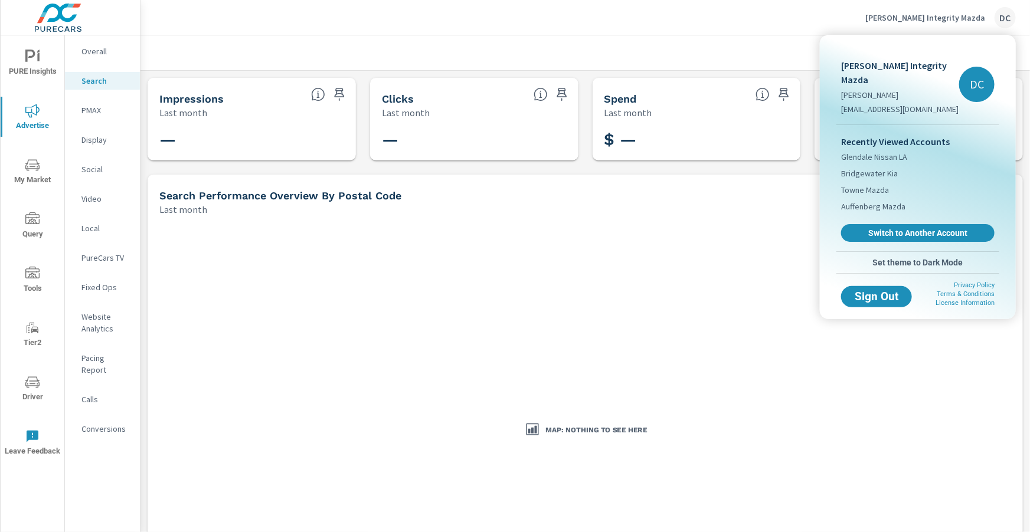
click at [741, 47] on div at bounding box center [515, 266] width 1030 height 532
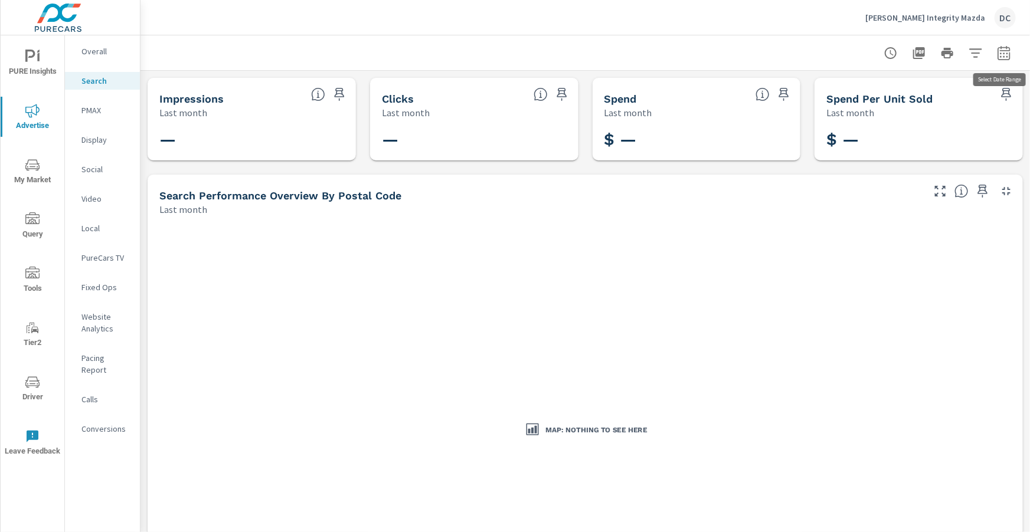
click at [1005, 54] on icon "button" at bounding box center [1004, 53] width 14 height 14
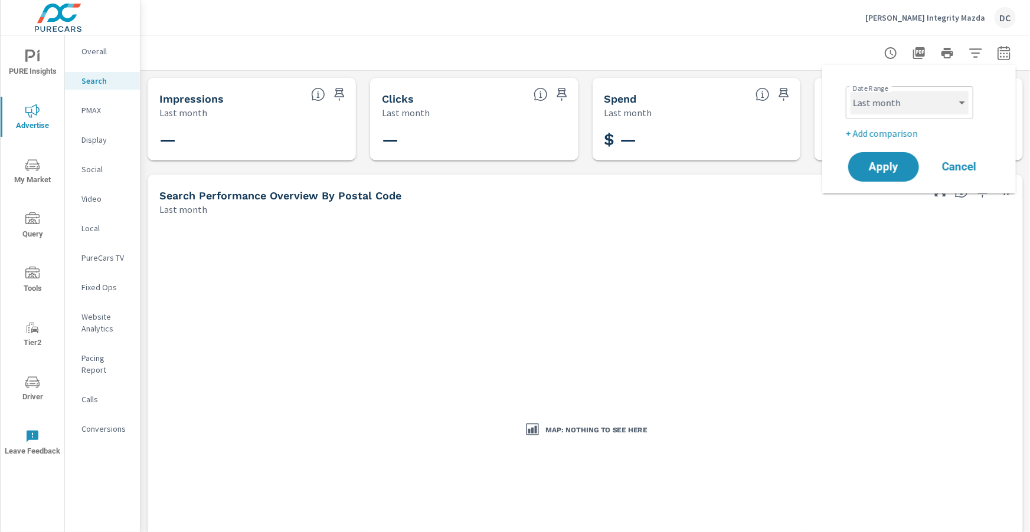
click at [937, 104] on select "Custom [DATE] Last week Last 7 days Last 14 days Last 30 days Last 45 days Last…" at bounding box center [910, 103] width 118 height 24
click at [851, 91] on select "Custom [DATE] Last week Last 7 days Last 14 days Last 30 days Last 45 days Last…" at bounding box center [910, 103] width 118 height 24
select select "Month to date"
click at [903, 166] on span "Apply" at bounding box center [883, 167] width 48 height 11
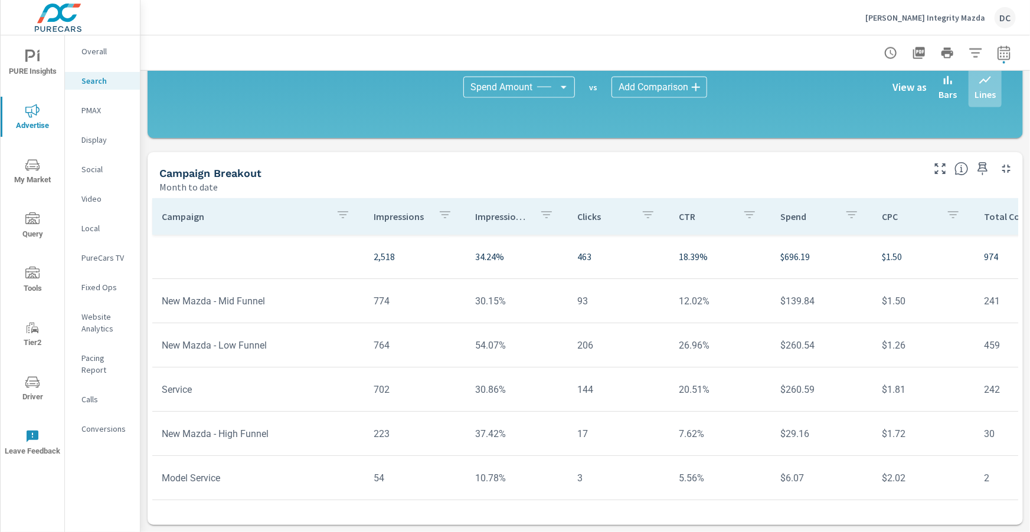
scroll to position [41, 0]
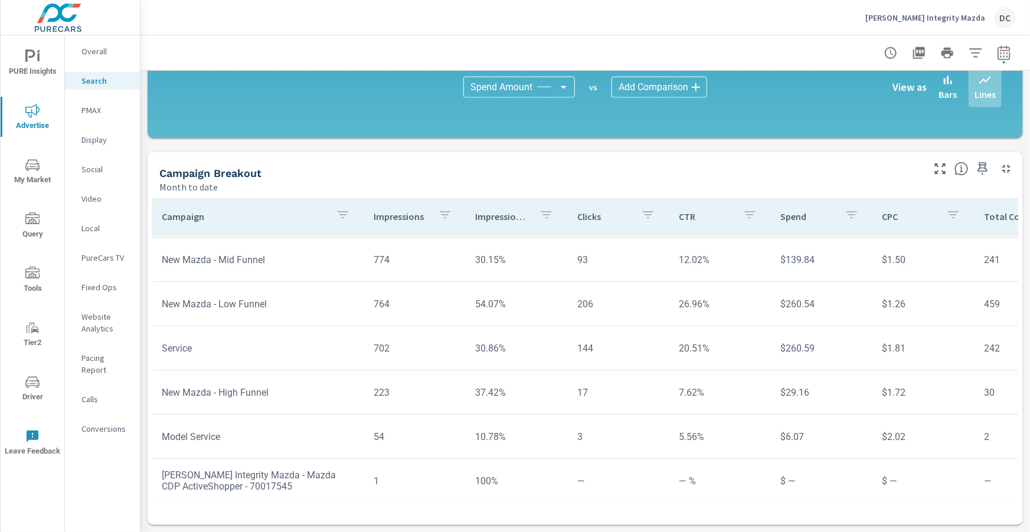
click at [100, 112] on p "PMAX" at bounding box center [105, 110] width 49 height 12
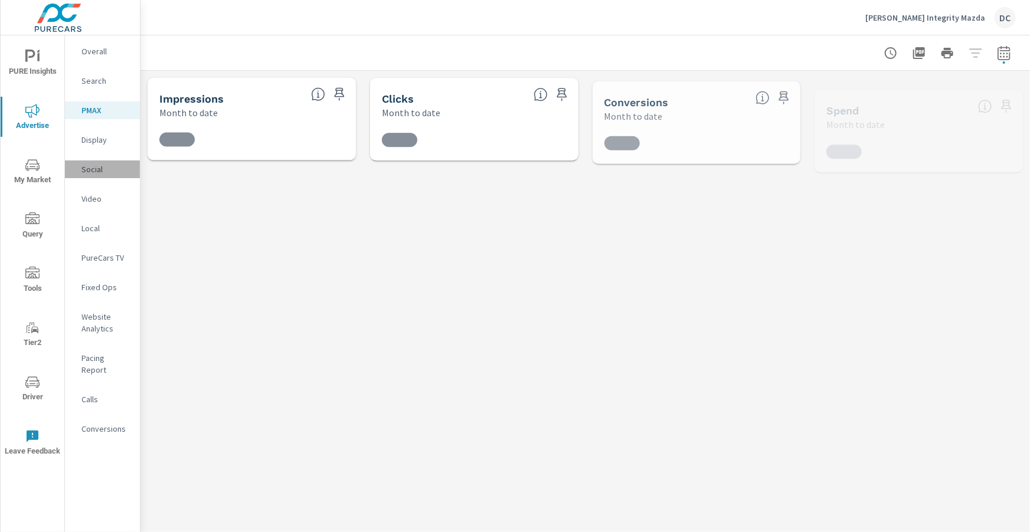
click at [89, 168] on p "Social" at bounding box center [105, 170] width 49 height 12
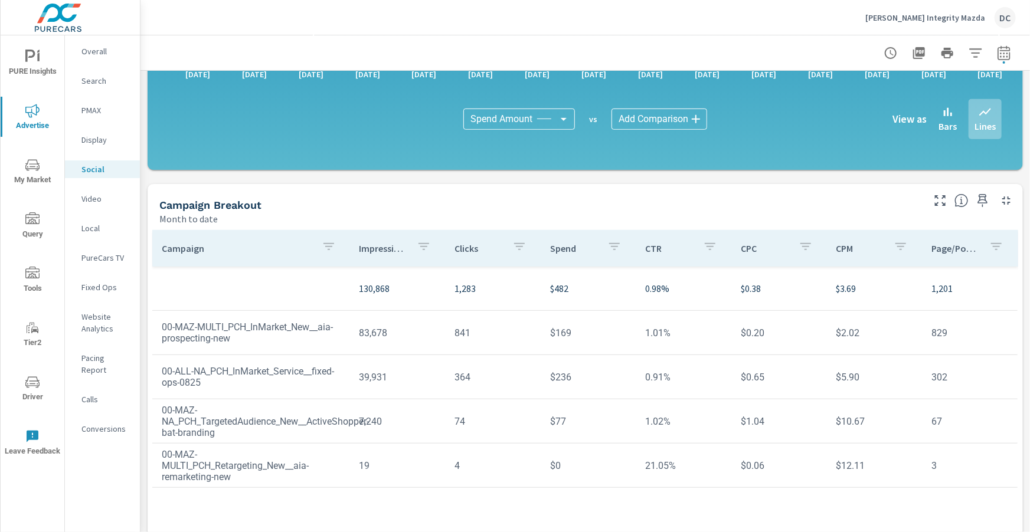
scroll to position [313, 0]
